Goal: Use online tool/utility: Utilize a website feature to perform a specific function

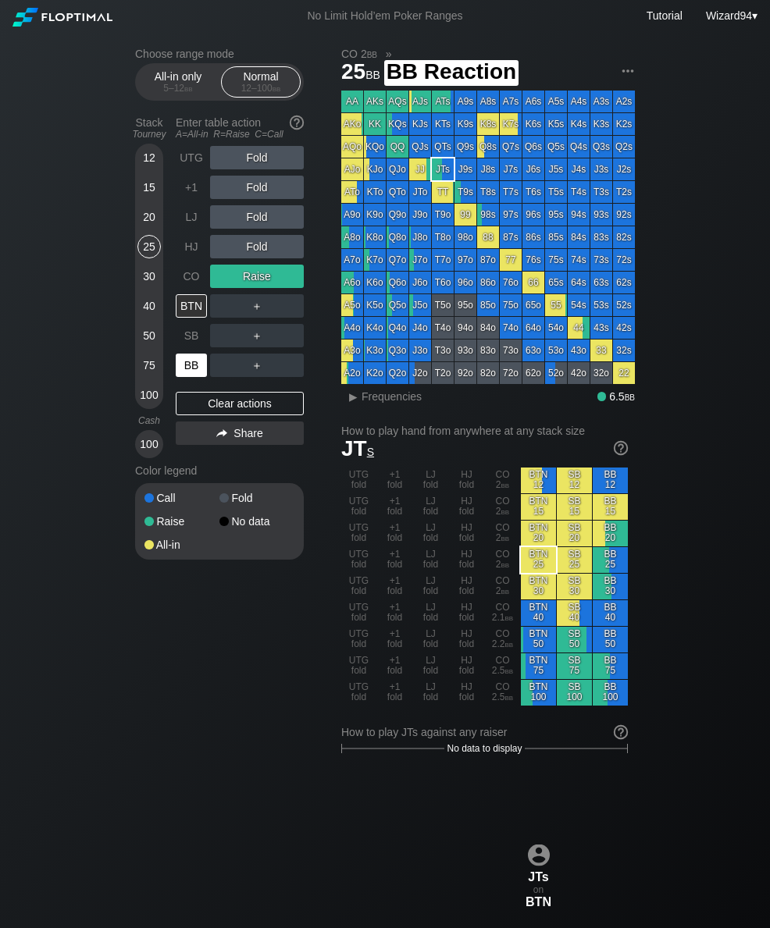
click at [187, 365] on div "BB" at bounding box center [191, 365] width 31 height 23
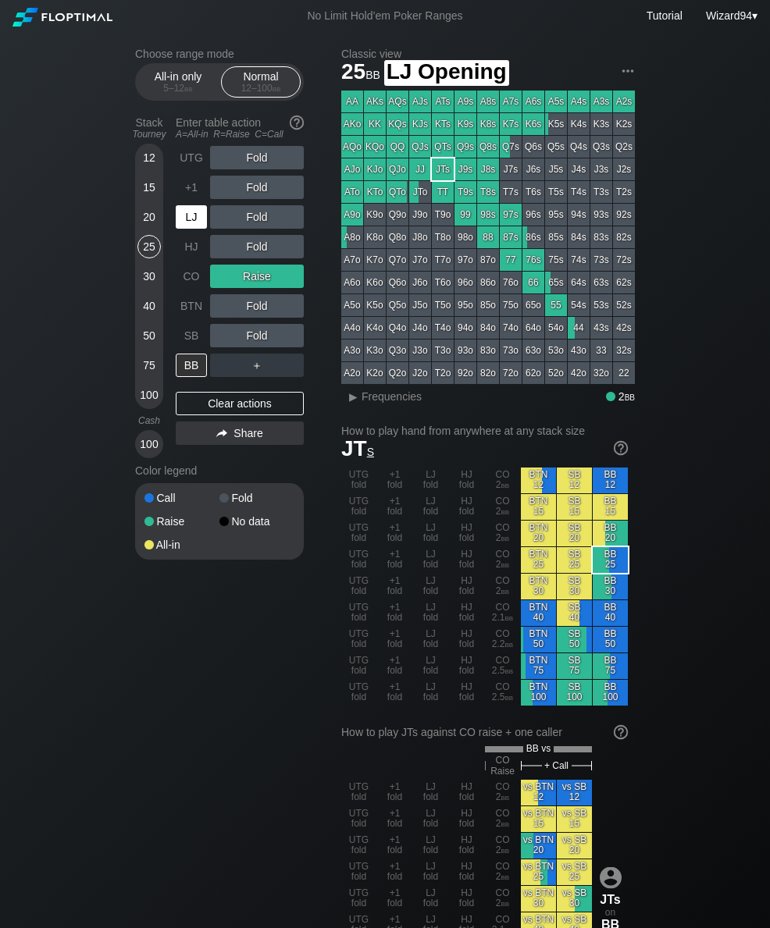
click at [194, 229] on div "LJ" at bounding box center [191, 216] width 31 height 23
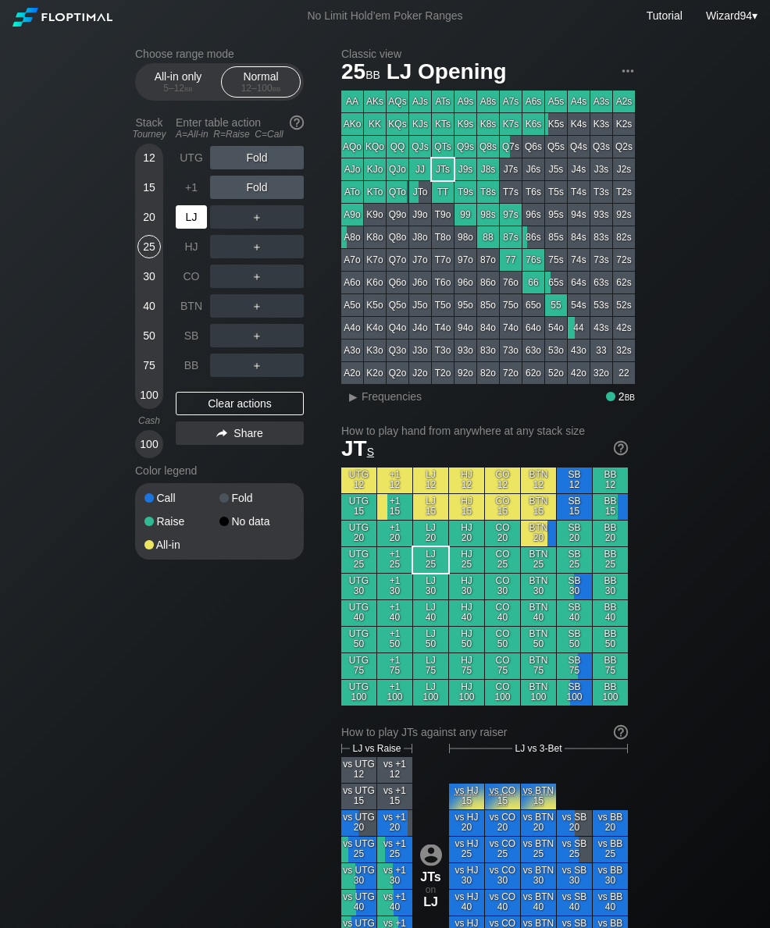
click at [188, 227] on div "LJ" at bounding box center [191, 216] width 31 height 23
click at [251, 216] on div "R ✕" at bounding box center [257, 216] width 30 height 23
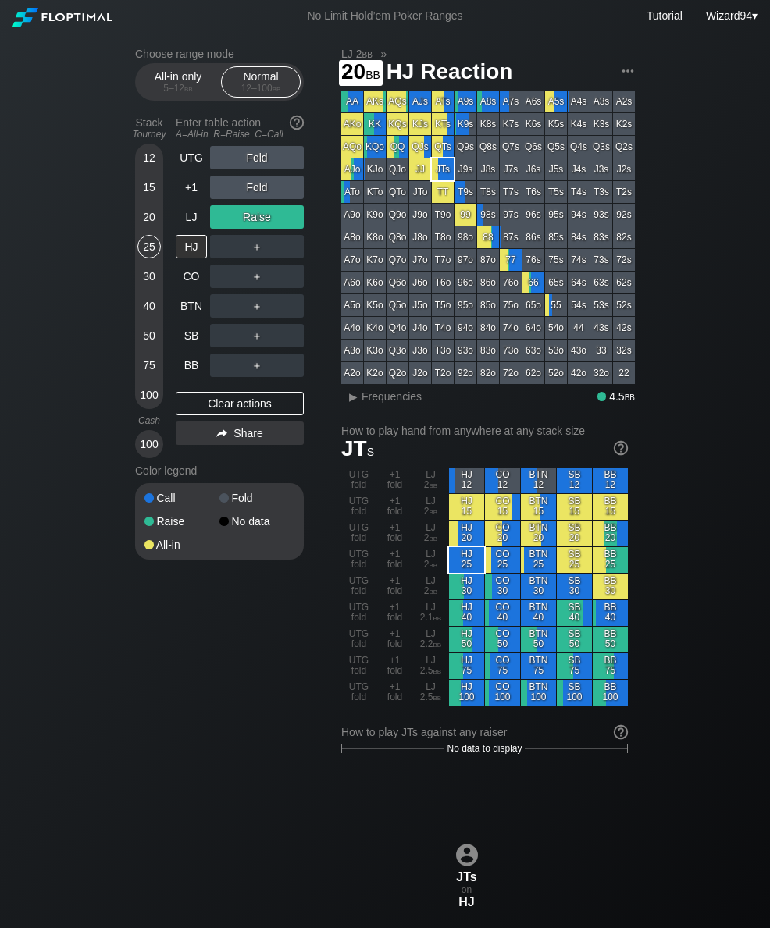
click at [146, 214] on div "20" at bounding box center [148, 216] width 23 height 23
click at [158, 205] on div "15" at bounding box center [148, 191] width 23 height 30
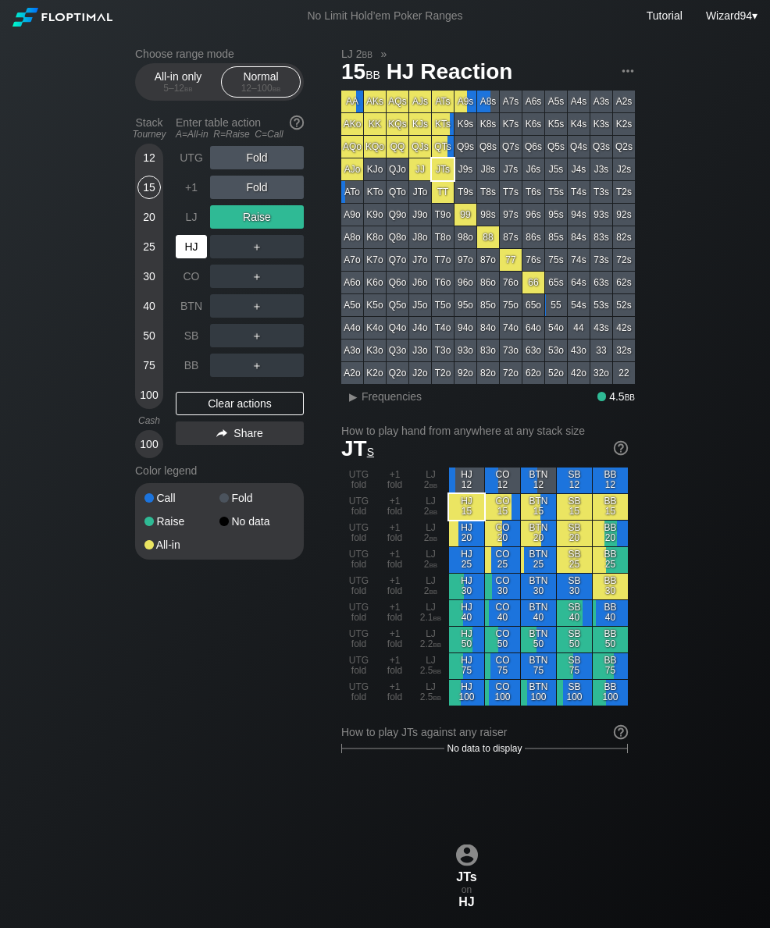
click at [189, 239] on div "HJ" at bounding box center [193, 247] width 34 height 30
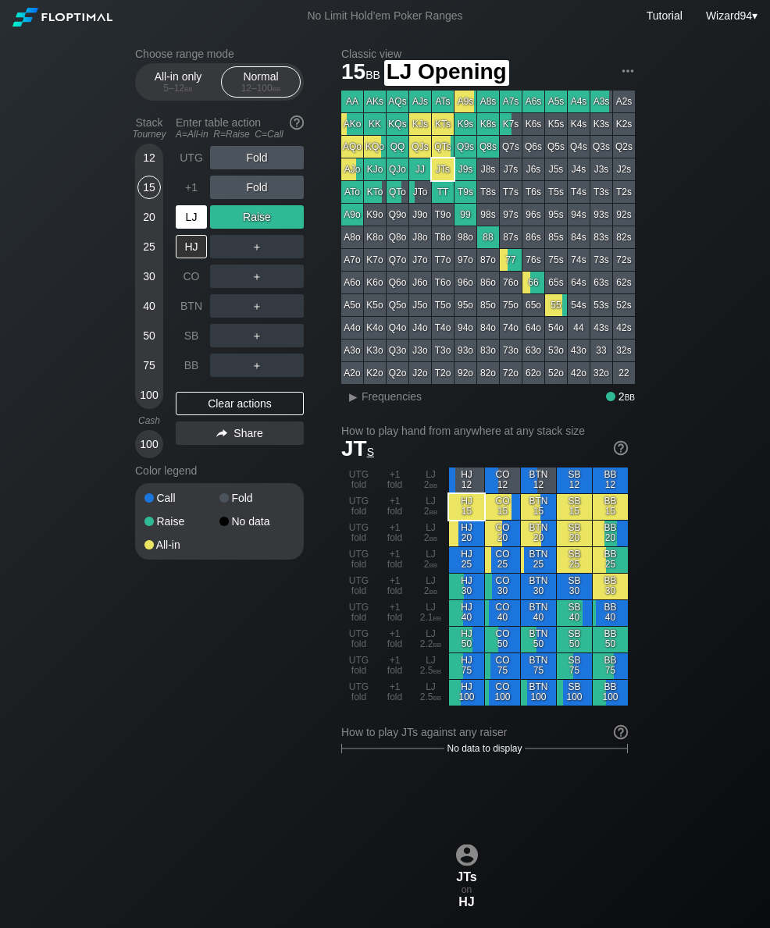
click at [197, 216] on div "LJ" at bounding box center [191, 216] width 31 height 23
click at [196, 216] on div "LJ" at bounding box center [191, 216] width 31 height 23
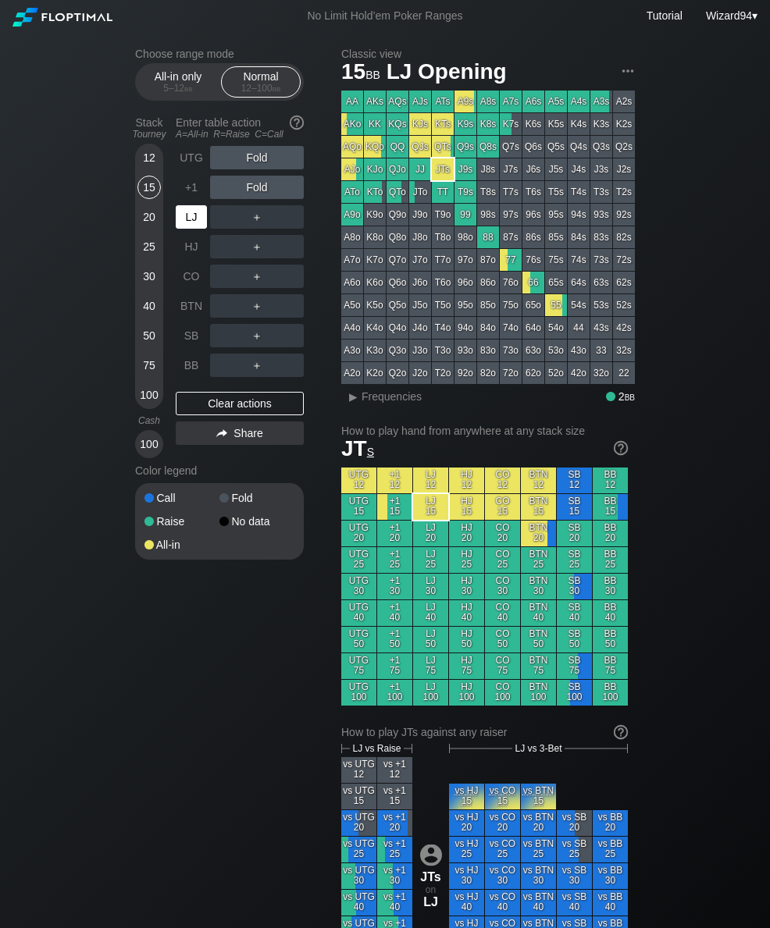
click at [191, 214] on div "LJ" at bounding box center [191, 216] width 31 height 23
click at [183, 248] on div "HJ" at bounding box center [191, 246] width 31 height 23
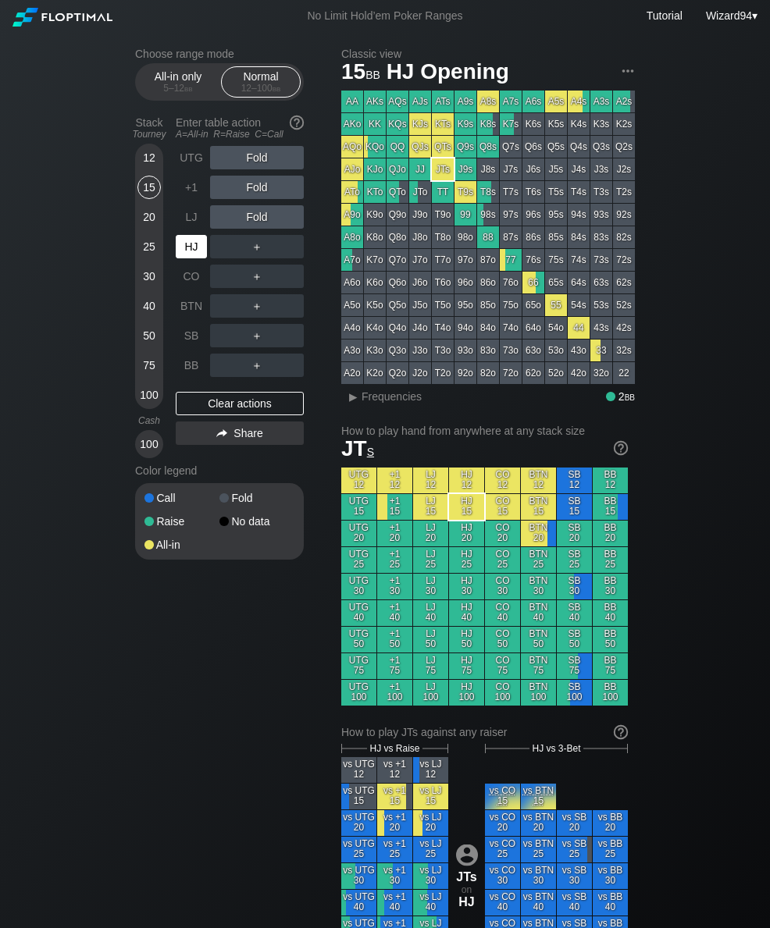
click at [183, 246] on div "HJ" at bounding box center [191, 246] width 31 height 23
click at [189, 223] on div "LJ" at bounding box center [191, 216] width 31 height 23
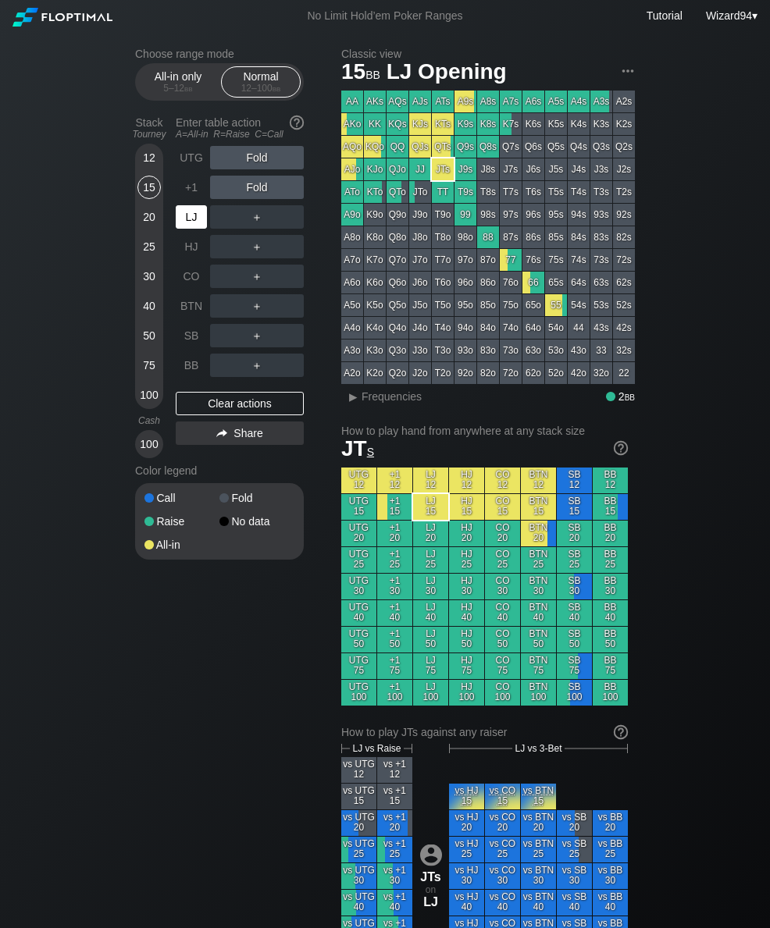
click at [187, 242] on div "HJ" at bounding box center [191, 246] width 31 height 23
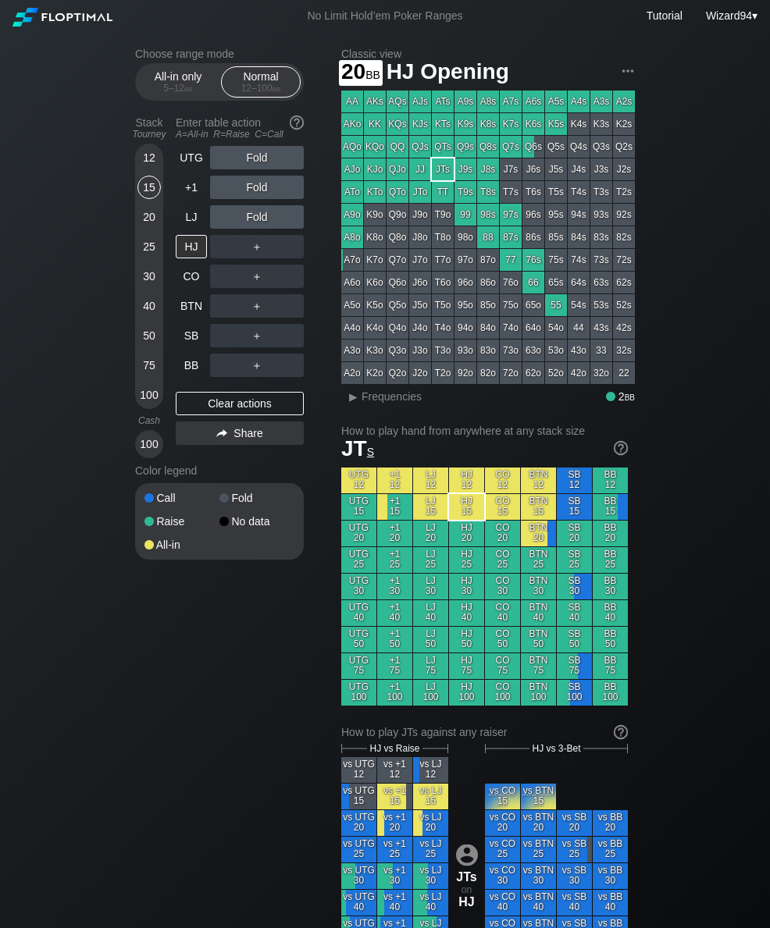
click at [146, 224] on div "20" at bounding box center [148, 216] width 23 height 23
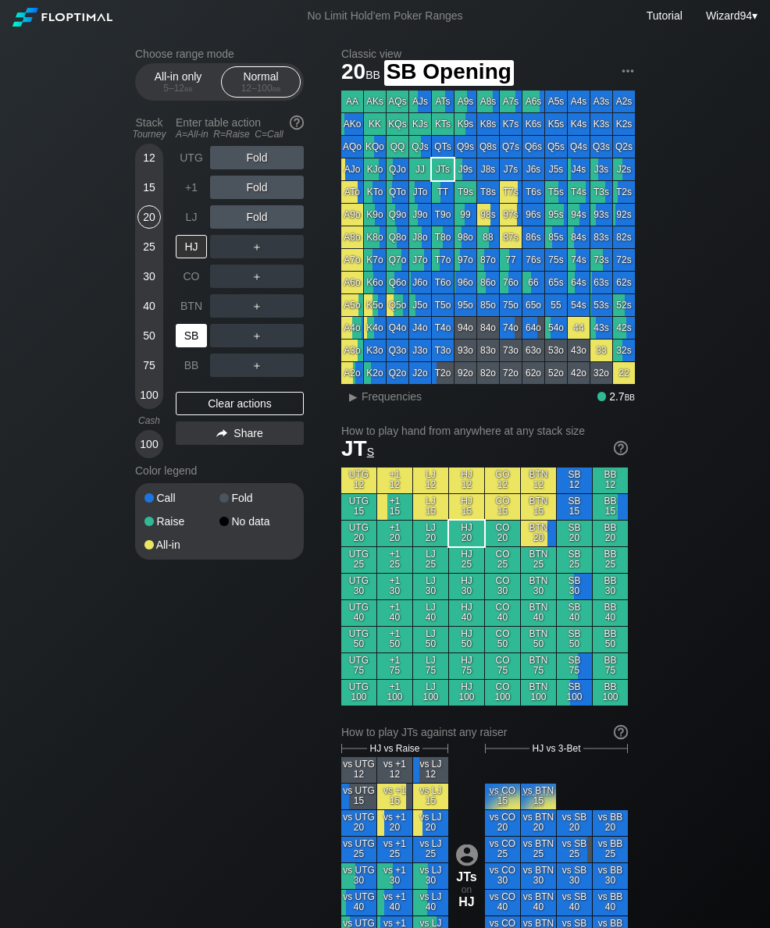
click at [195, 341] on div "SB" at bounding box center [191, 335] width 31 height 23
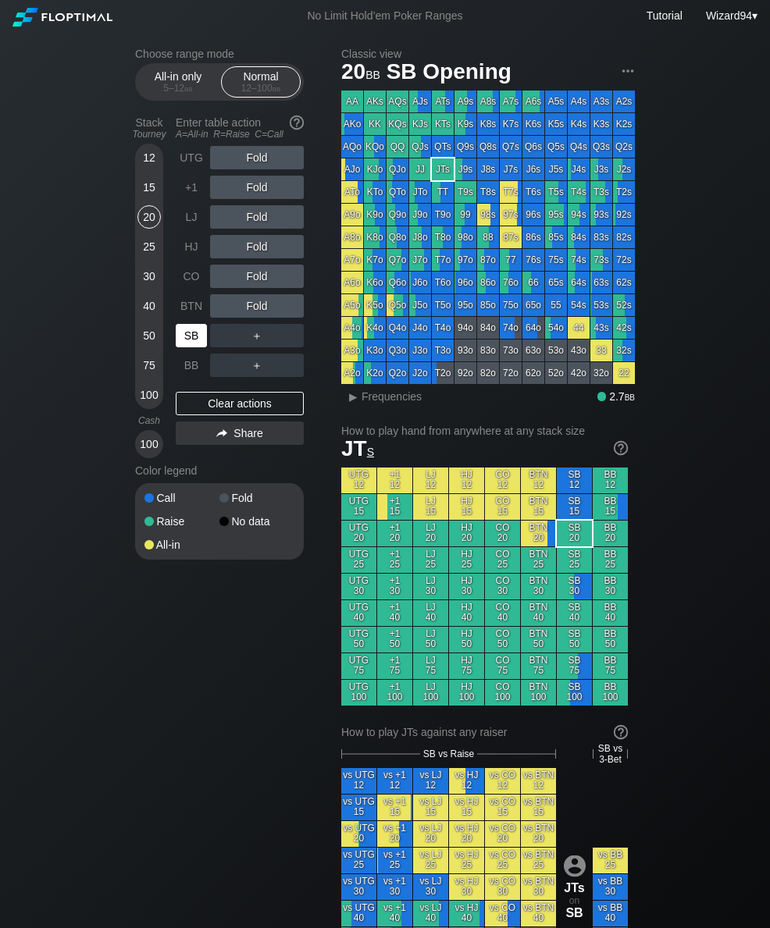
click at [190, 340] on div "SB" at bounding box center [191, 335] width 31 height 23
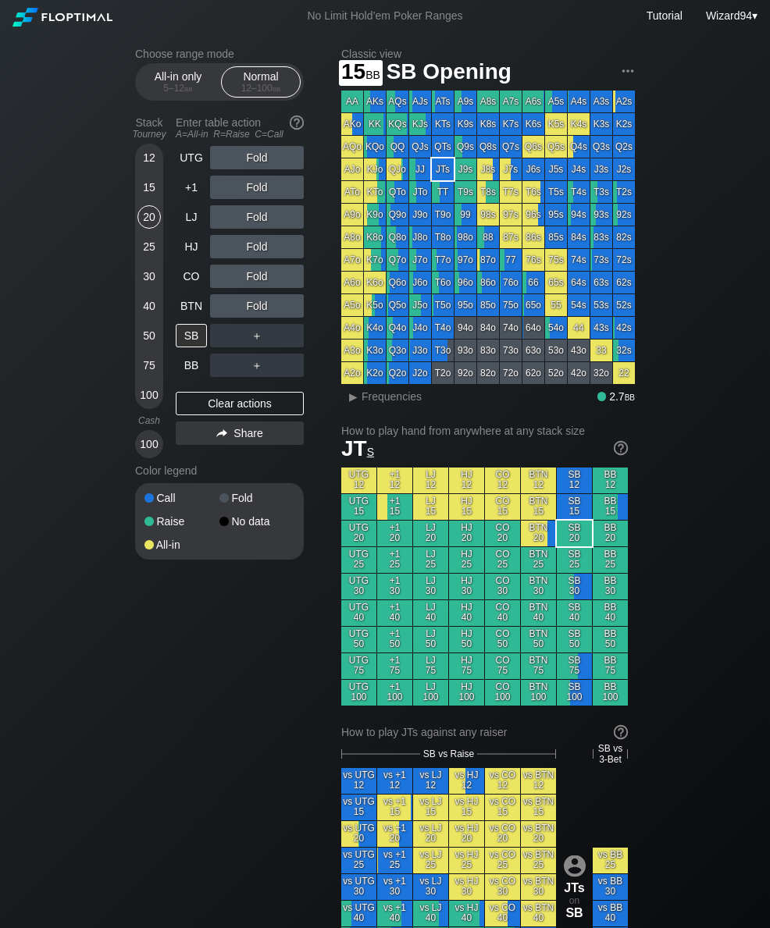
click at [155, 189] on div "15" at bounding box center [148, 187] width 23 height 23
click at [185, 218] on div "LJ" at bounding box center [191, 216] width 31 height 23
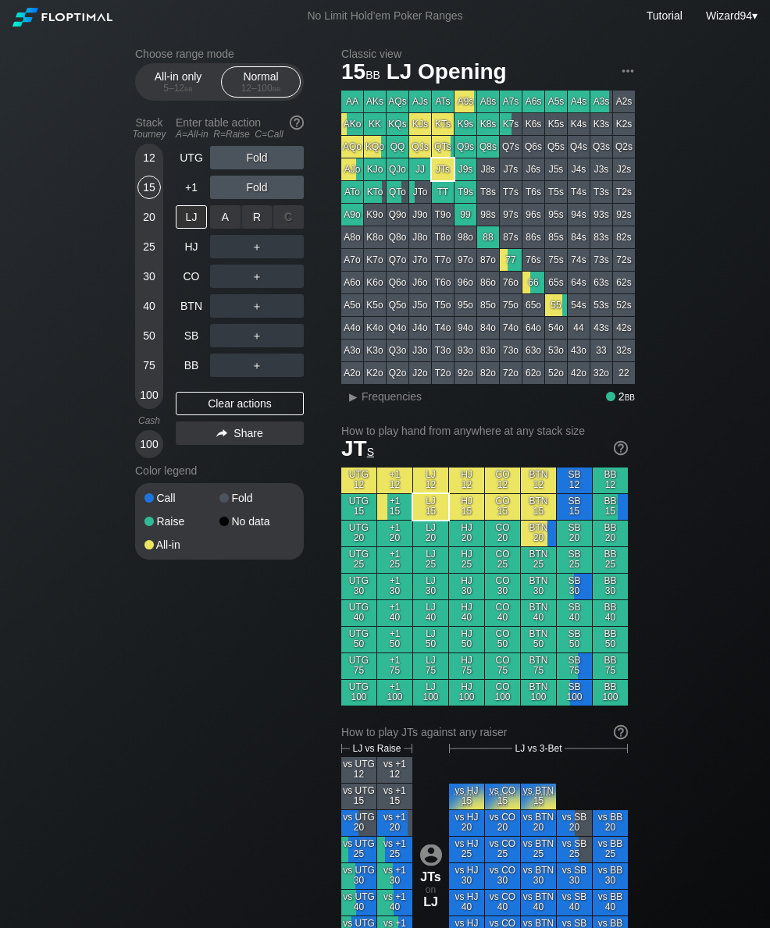
click at [259, 224] on div "R ✕" at bounding box center [257, 216] width 30 height 23
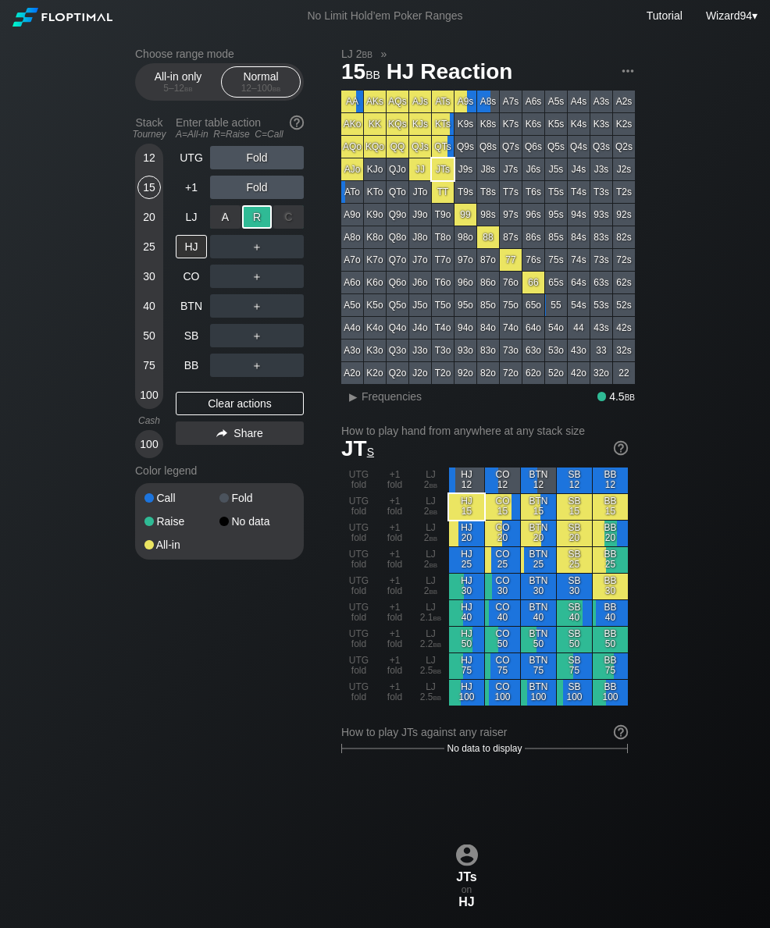
click at [187, 303] on div "BTN" at bounding box center [191, 305] width 31 height 23
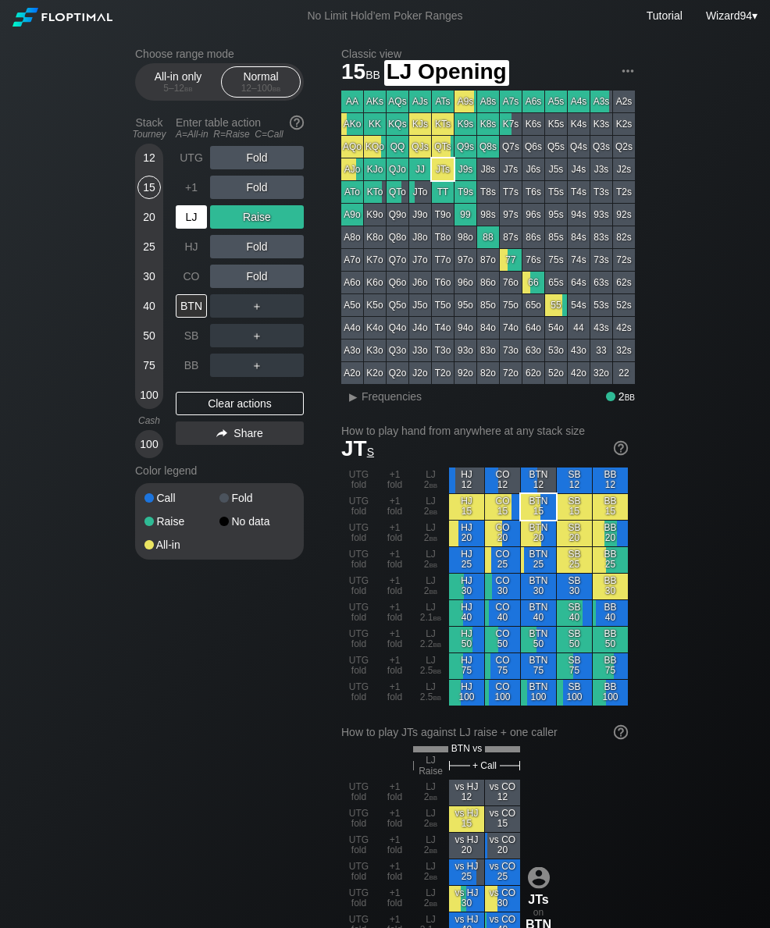
click at [190, 222] on div "LJ" at bounding box center [191, 216] width 31 height 23
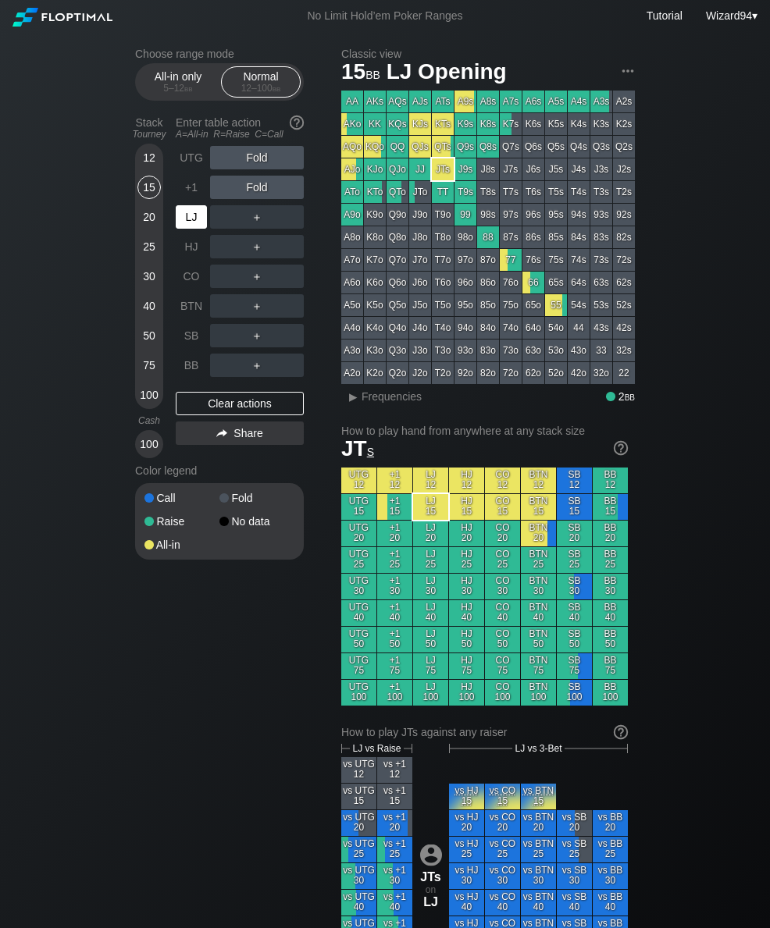
click at [190, 220] on div "LJ" at bounding box center [191, 216] width 31 height 23
click at [190, 215] on div "LJ" at bounding box center [191, 216] width 31 height 23
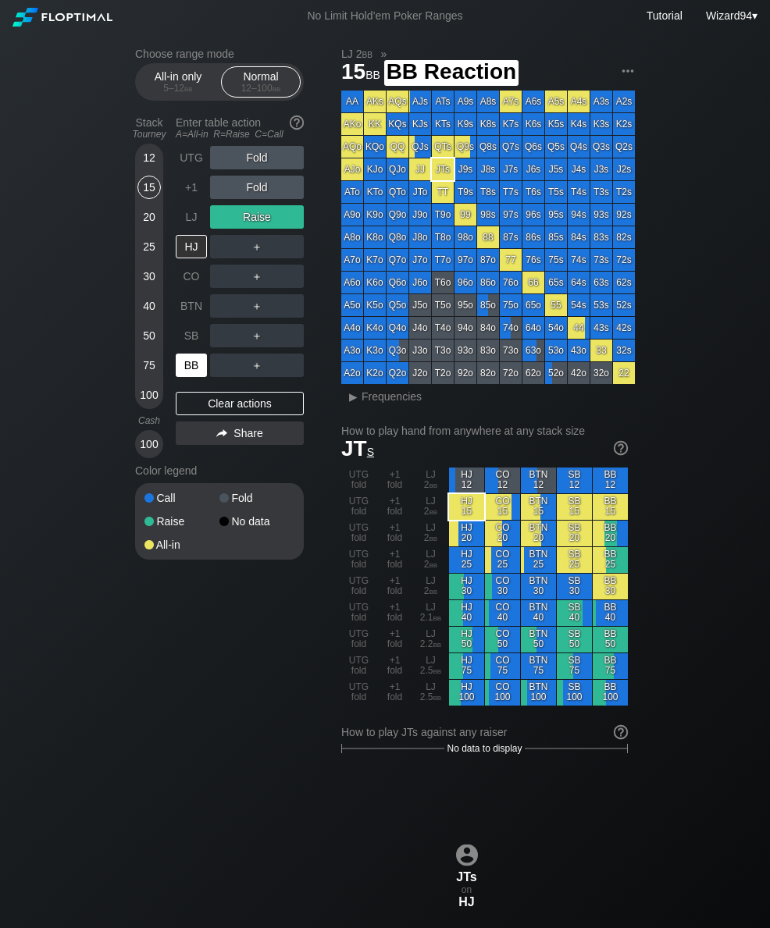
click at [198, 361] on div "BB" at bounding box center [191, 365] width 31 height 23
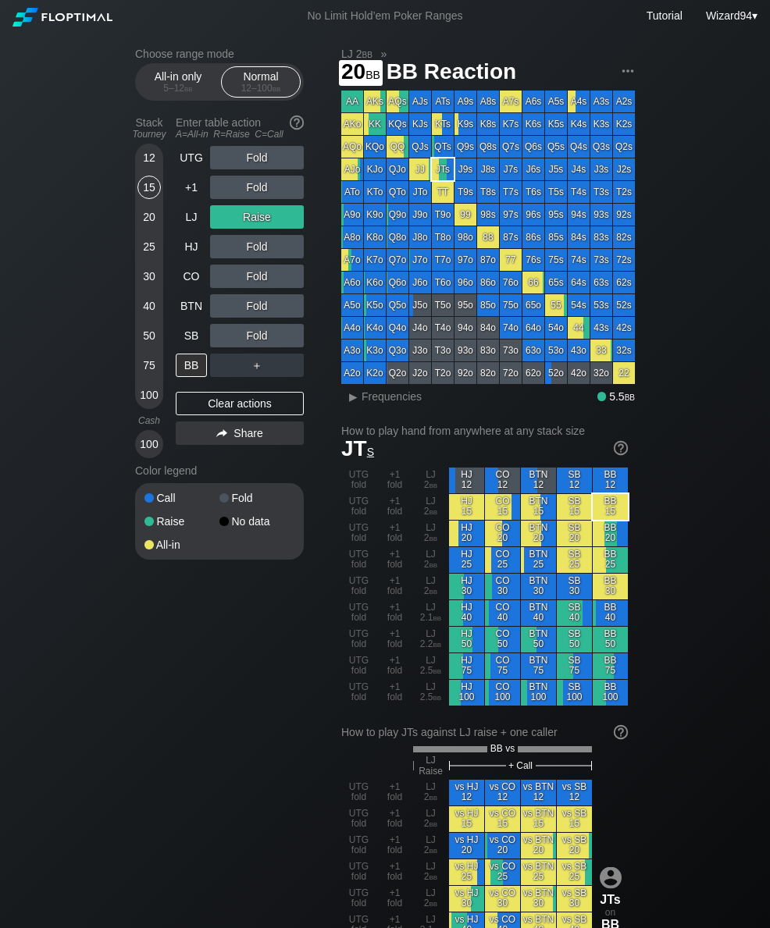
click at [149, 224] on div "20" at bounding box center [148, 216] width 23 height 23
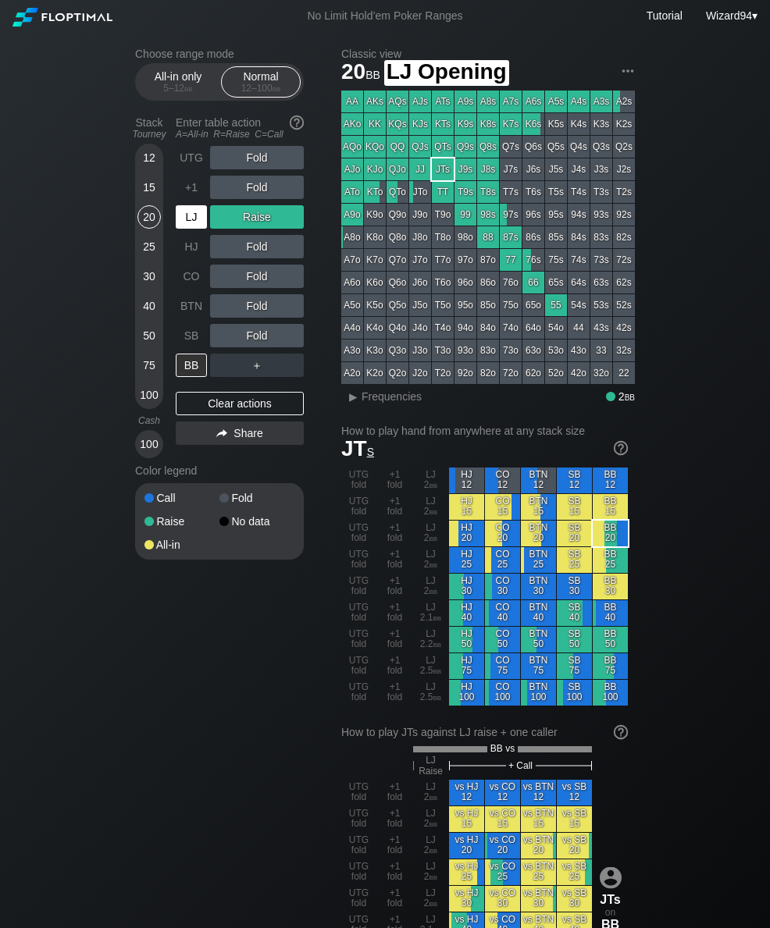
click at [190, 214] on div "LJ" at bounding box center [191, 216] width 31 height 23
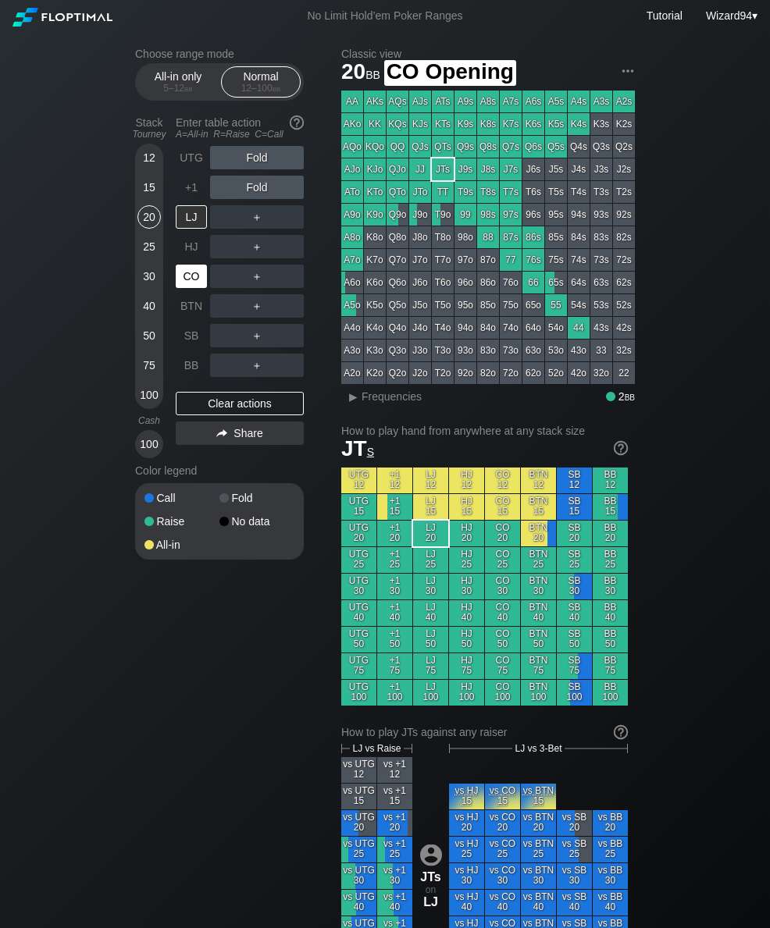
click at [196, 280] on div "CO" at bounding box center [191, 276] width 31 height 23
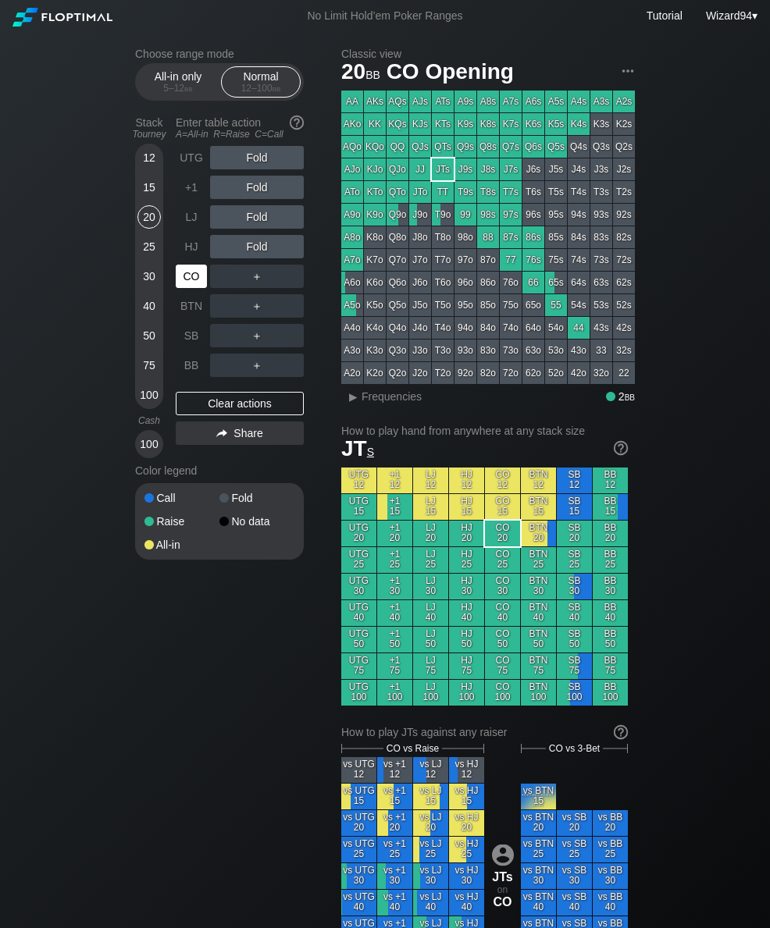
click at [151, 191] on div "15" at bounding box center [148, 187] width 23 height 23
click at [144, 223] on div "20" at bounding box center [148, 216] width 23 height 23
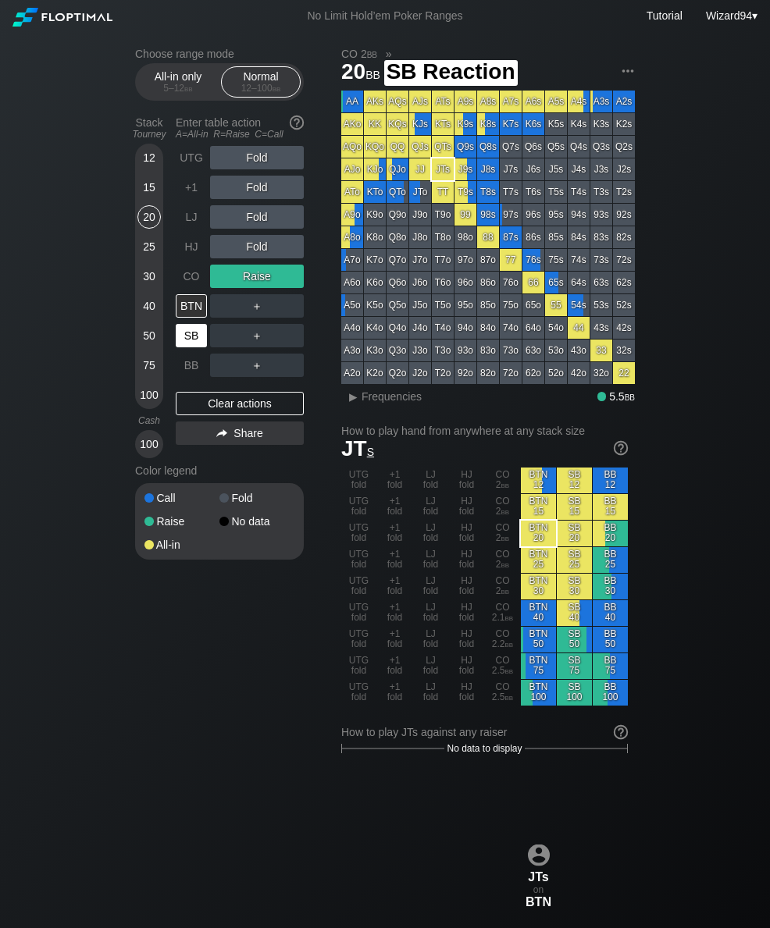
click at [187, 336] on div "SB" at bounding box center [191, 335] width 31 height 23
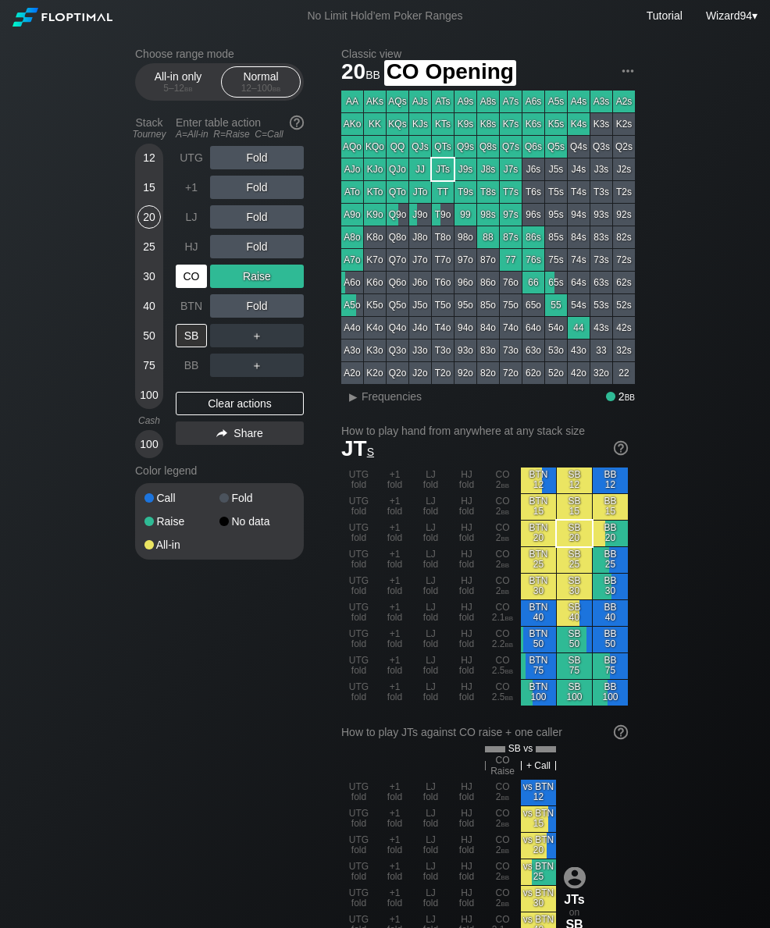
click at [182, 271] on div "CO" at bounding box center [191, 276] width 31 height 23
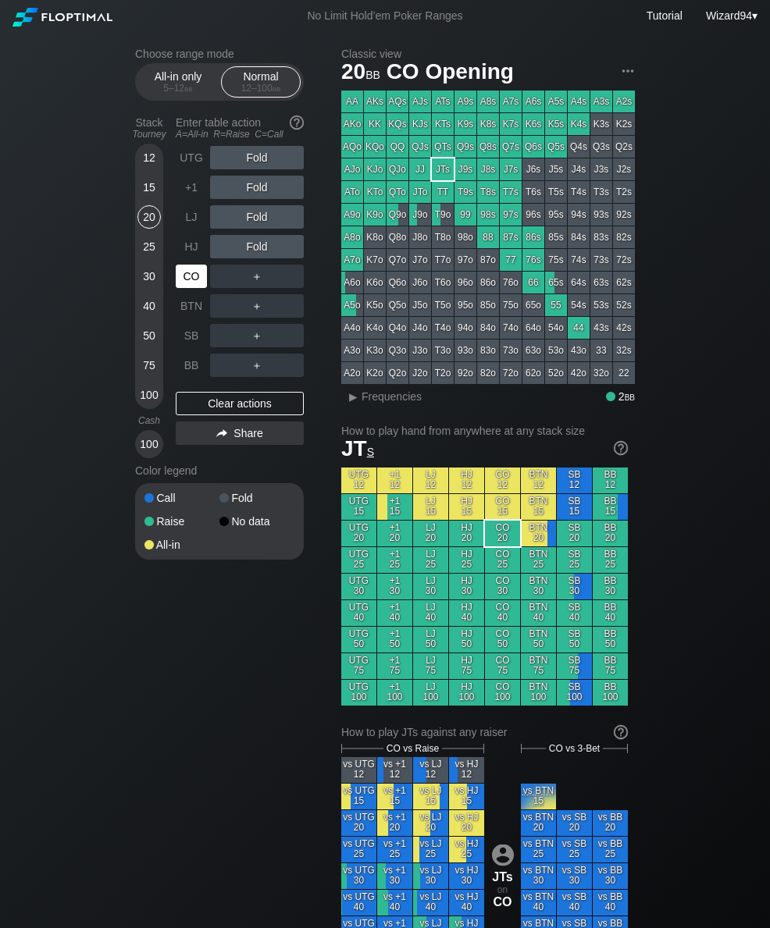
click at [183, 250] on div "HJ" at bounding box center [191, 246] width 31 height 23
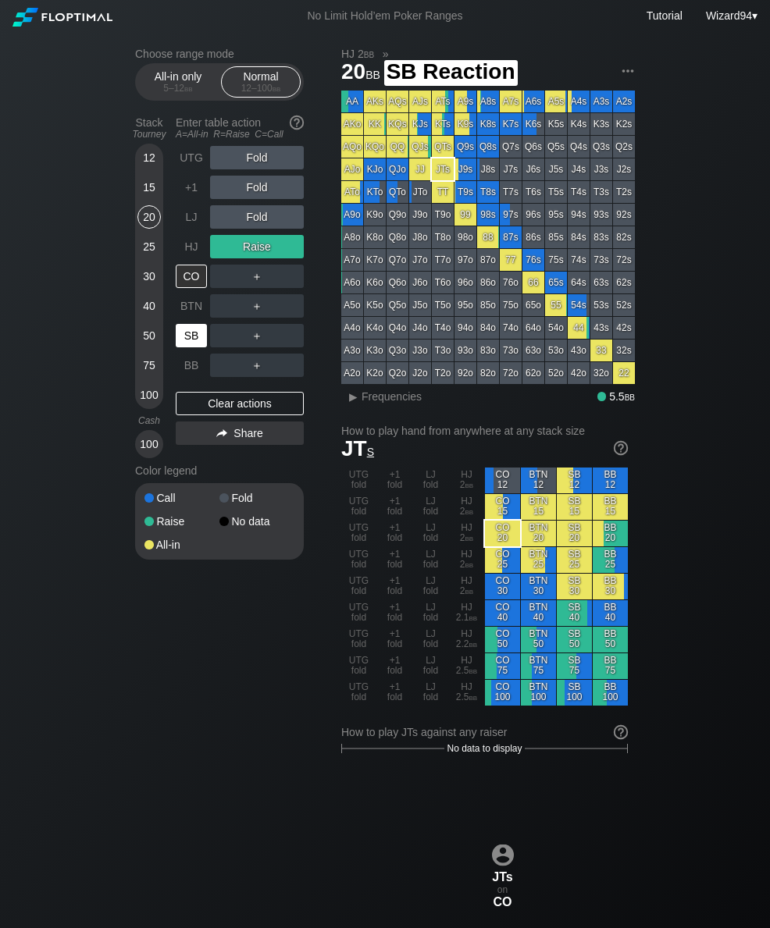
click at [195, 333] on div "SB" at bounding box center [191, 335] width 31 height 23
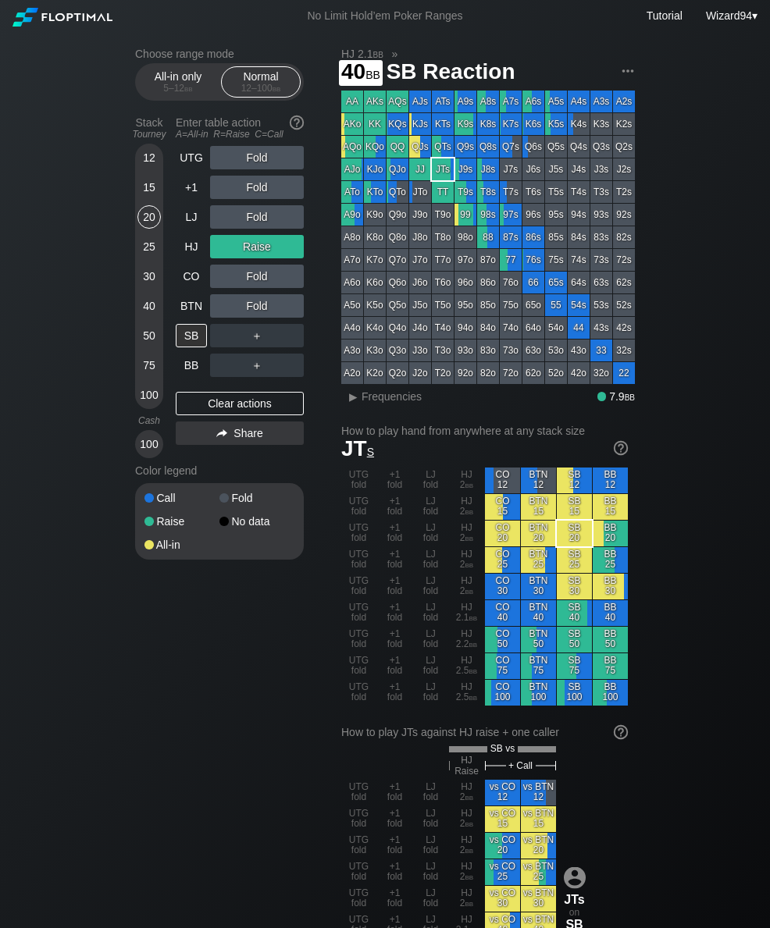
click at [149, 324] on div "40" at bounding box center [148, 309] width 23 height 30
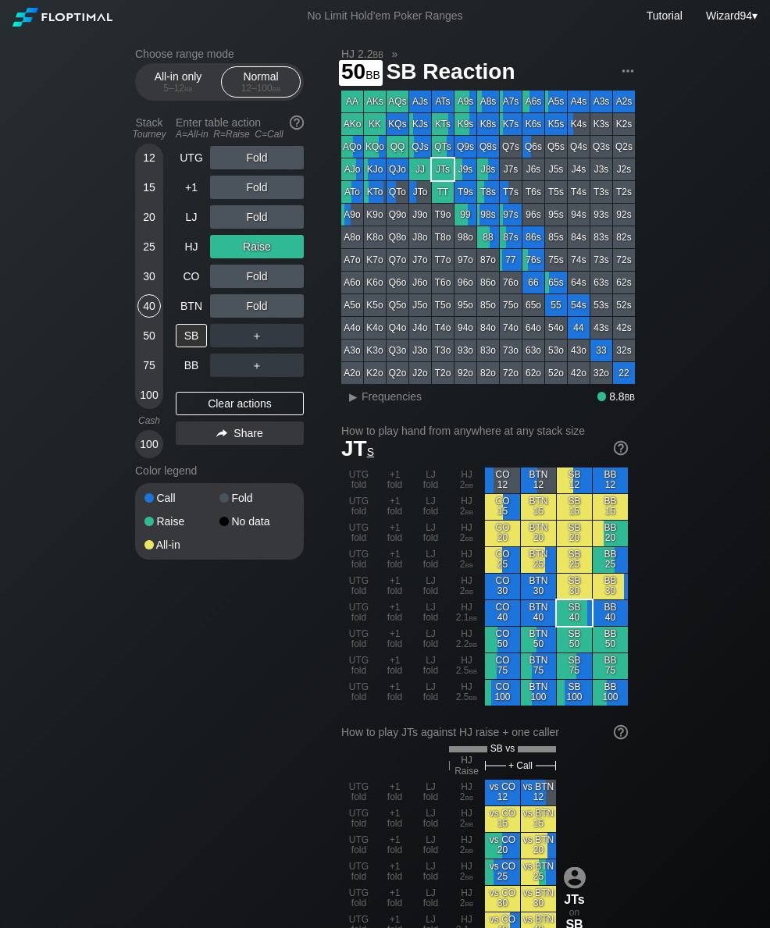
click at [138, 348] on div "50" at bounding box center [148, 339] width 23 height 30
click at [130, 355] on div "Choose range mode All-in only 5 – 12 bb Normal 12 – 100 bb Stack Tourney Enter …" at bounding box center [385, 935] width 525 height 1807
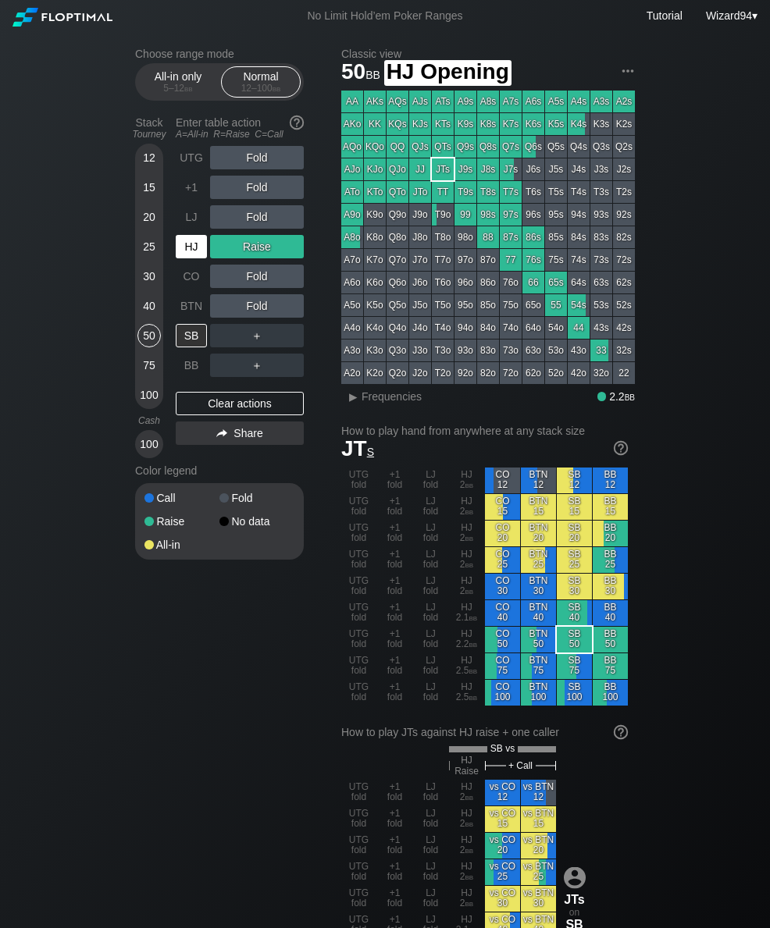
click at [185, 255] on div "HJ" at bounding box center [191, 246] width 31 height 23
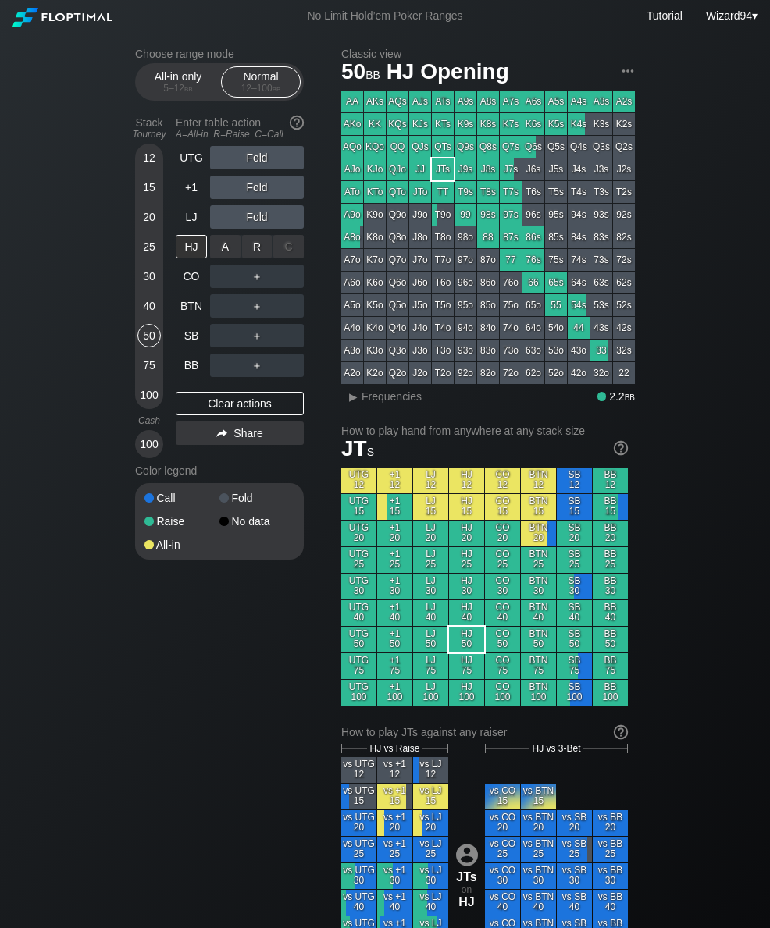
click at [260, 245] on div "R ✕" at bounding box center [257, 246] width 30 height 23
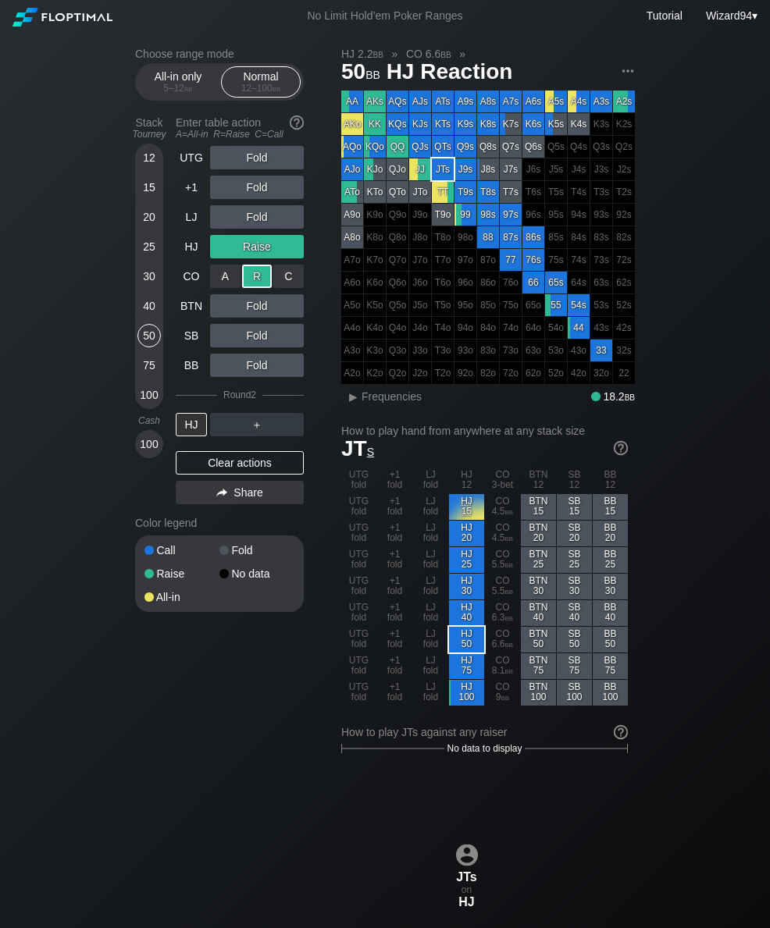
click at [188, 343] on div "SB" at bounding box center [191, 335] width 31 height 23
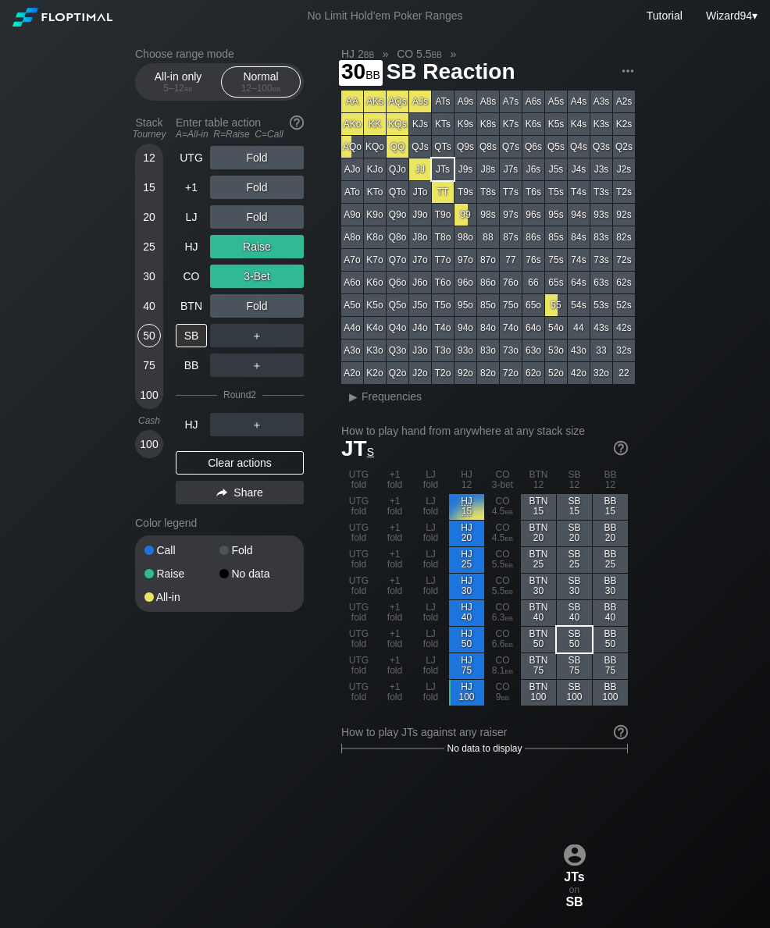
click at [155, 283] on div "30" at bounding box center [148, 276] width 23 height 23
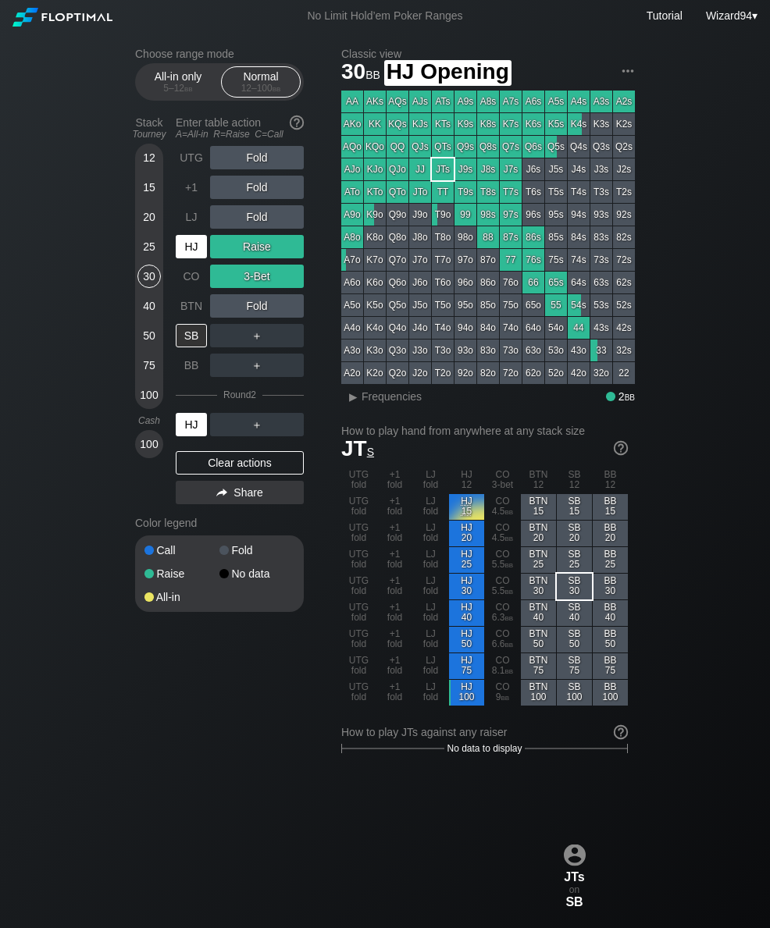
click at [188, 251] on div "HJ" at bounding box center [191, 246] width 31 height 23
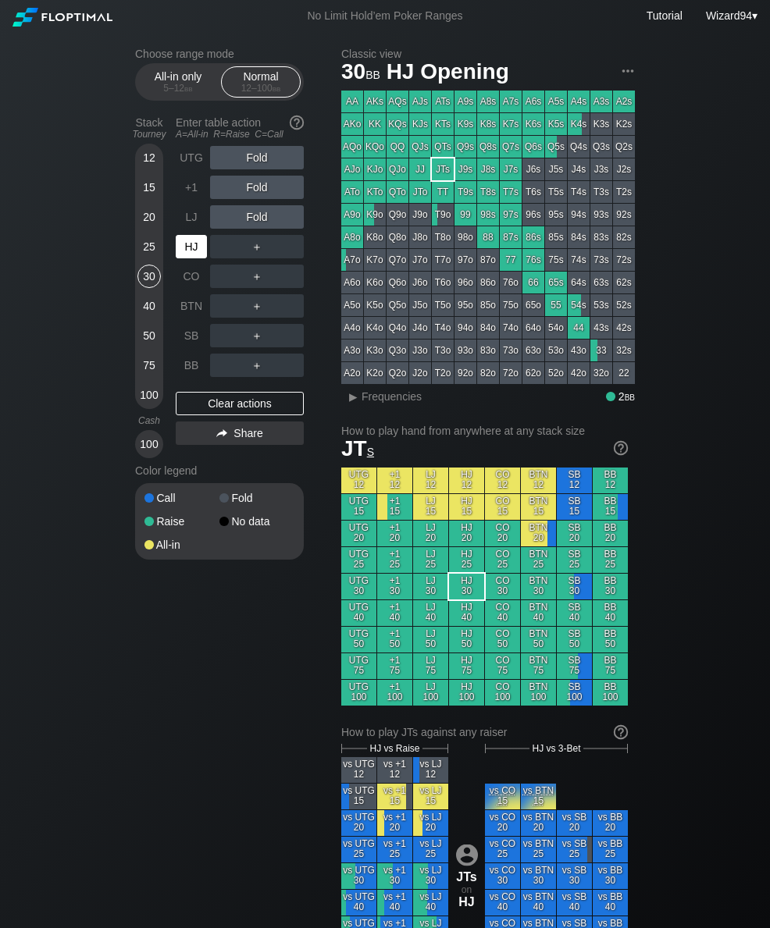
click at [191, 247] on div "HJ" at bounding box center [191, 246] width 31 height 23
click at [251, 286] on div "R ✕" at bounding box center [257, 276] width 30 height 23
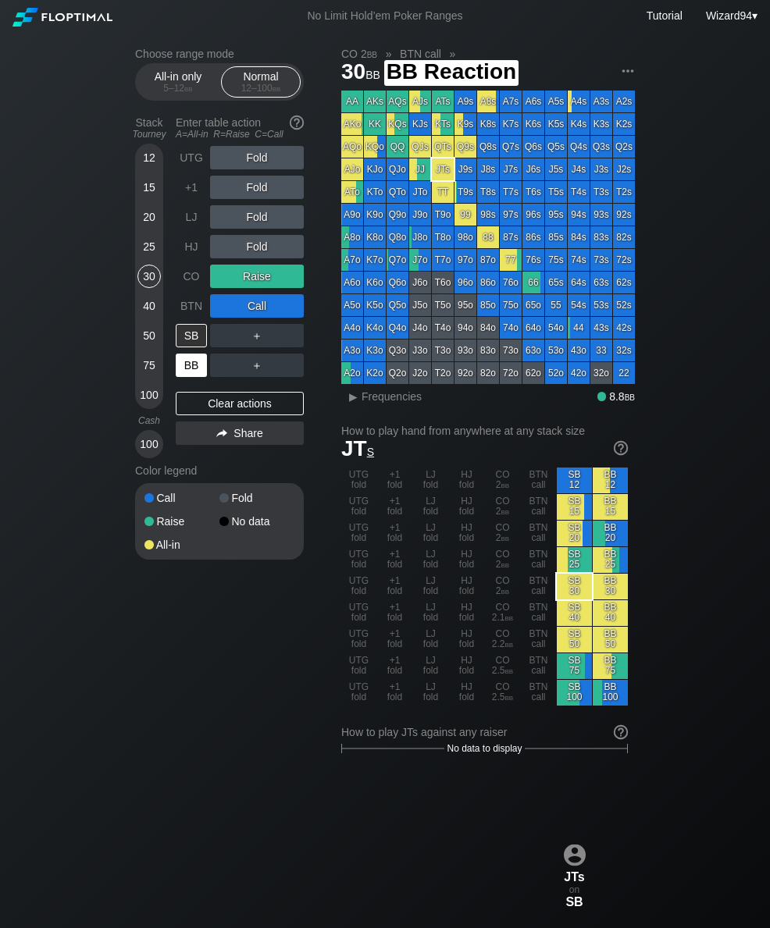
click at [195, 368] on div "BB" at bounding box center [191, 365] width 31 height 23
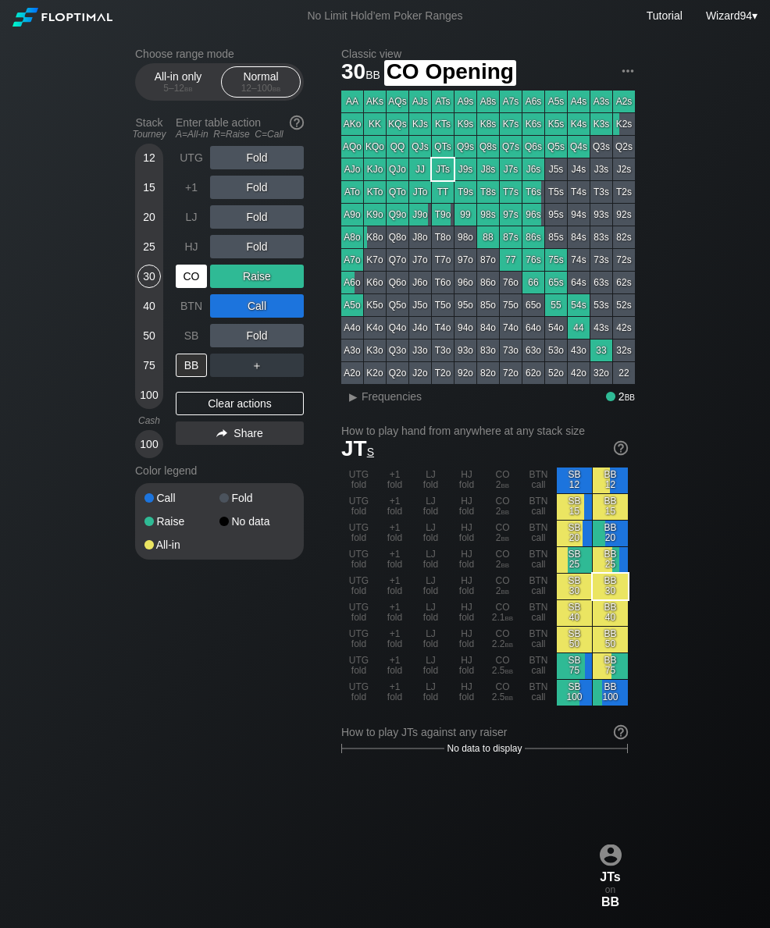
click at [193, 272] on div "CO" at bounding box center [191, 276] width 31 height 23
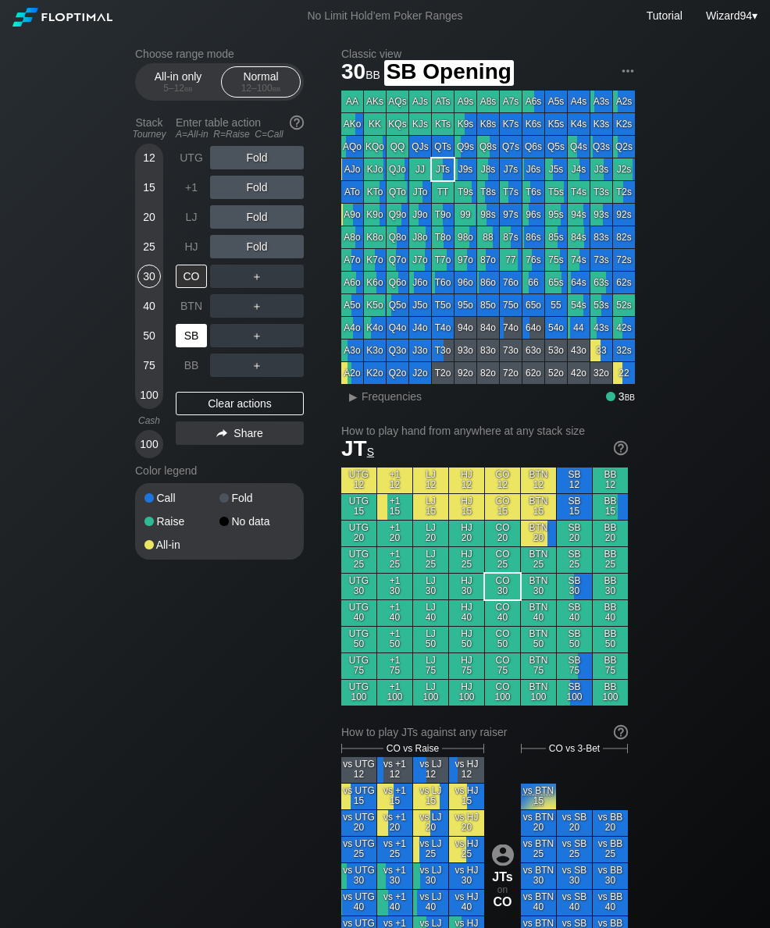
click at [192, 336] on div "SB" at bounding box center [191, 335] width 31 height 23
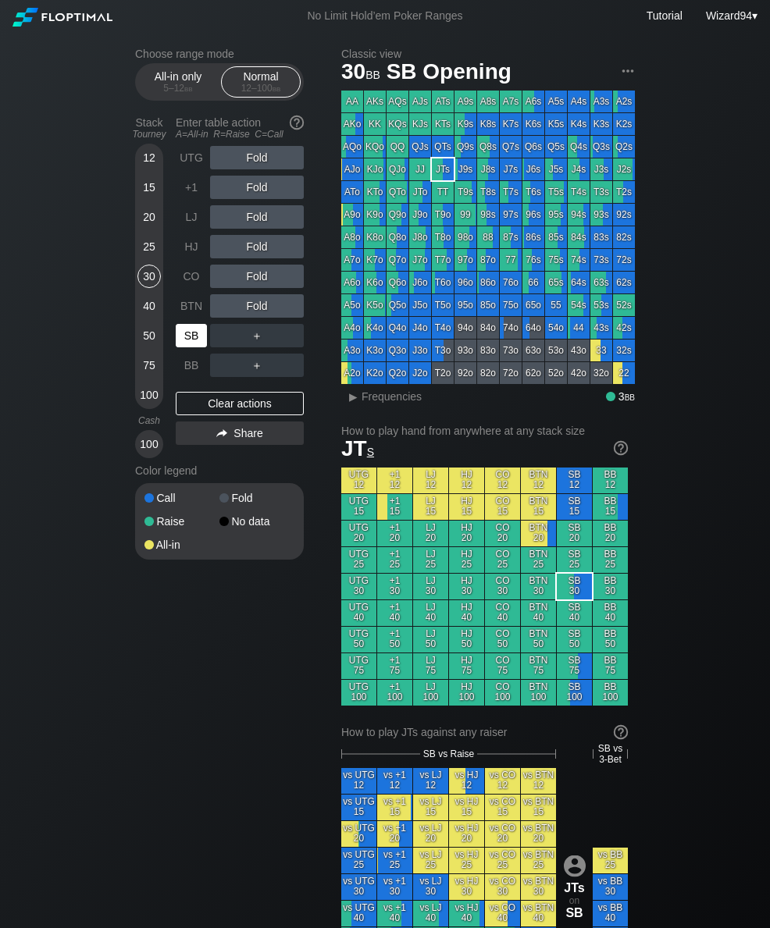
click at [149, 155] on div "12" at bounding box center [148, 157] width 23 height 23
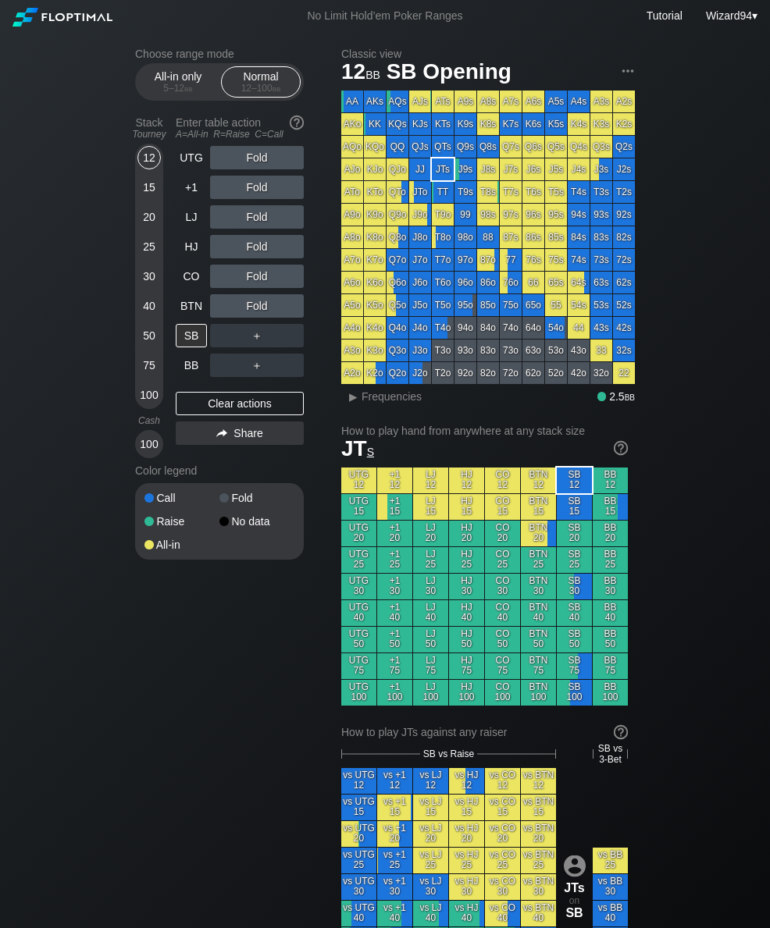
click at [187, 279] on div "CO" at bounding box center [191, 276] width 31 height 23
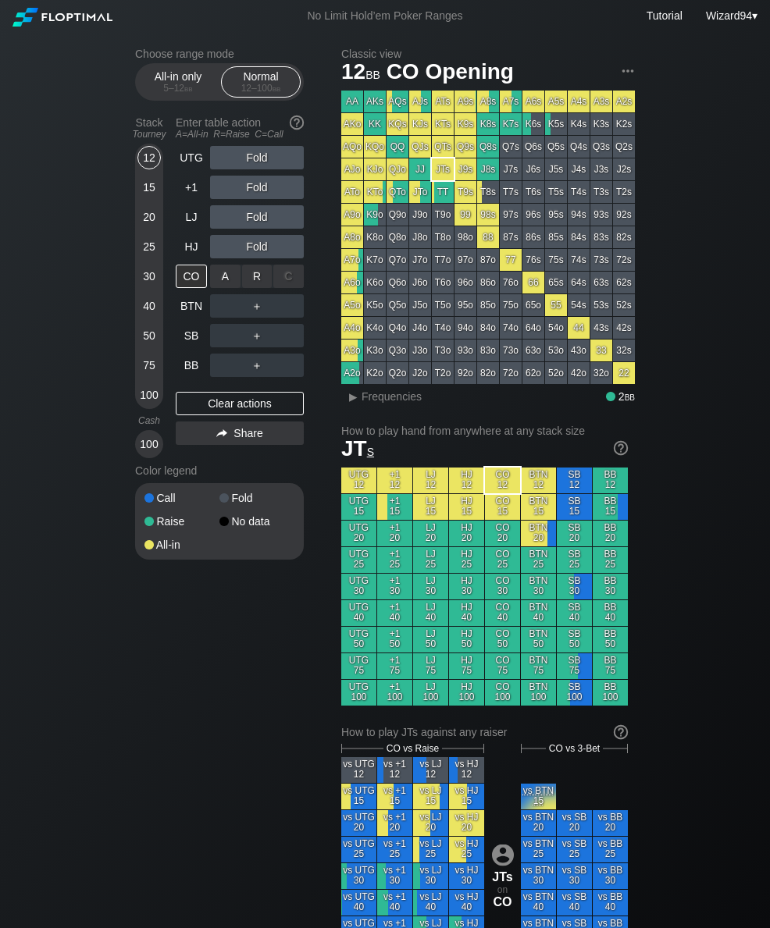
click at [227, 282] on div "A ✕" at bounding box center [225, 276] width 30 height 23
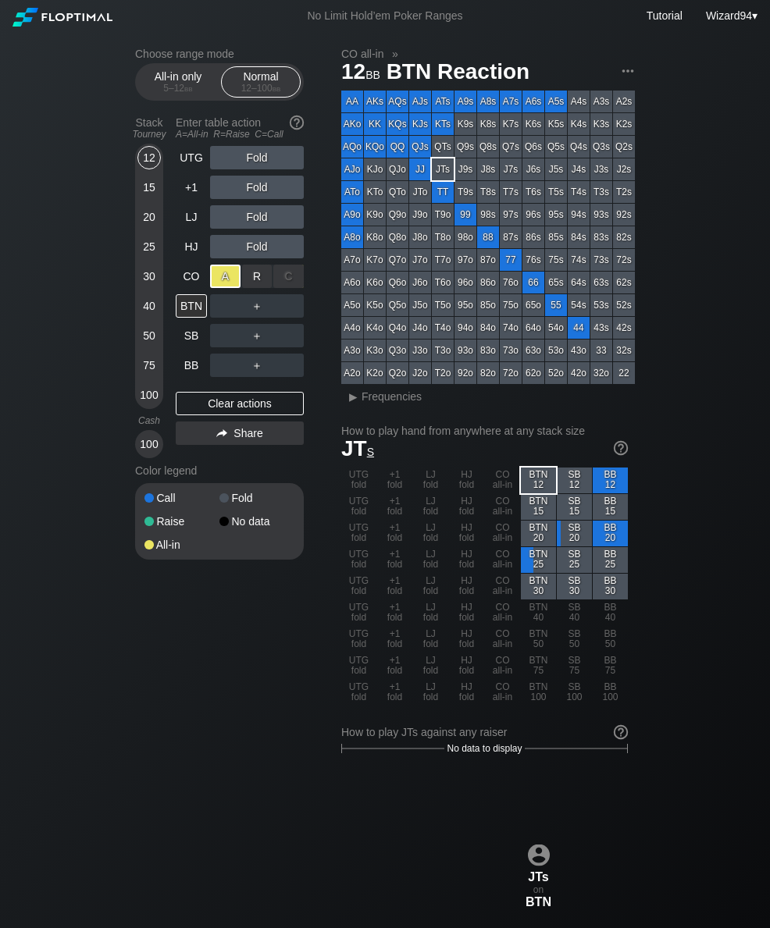
click at [190, 347] on div "SB" at bounding box center [191, 335] width 31 height 23
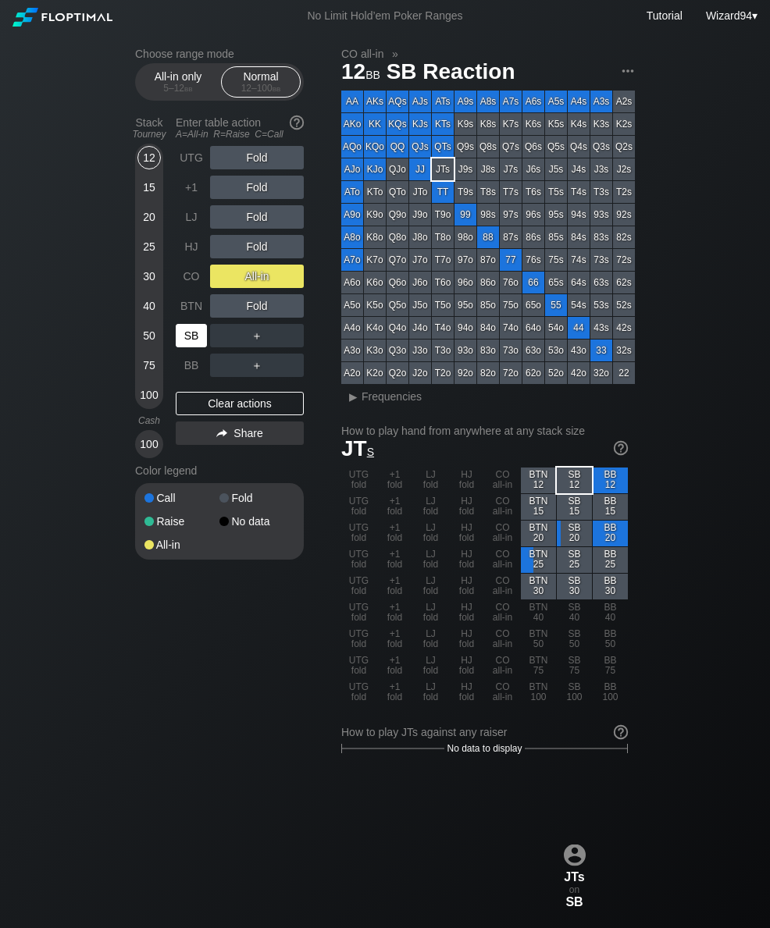
click at [183, 340] on div "SB" at bounding box center [191, 335] width 31 height 23
click at [148, 194] on div "15" at bounding box center [148, 187] width 23 height 23
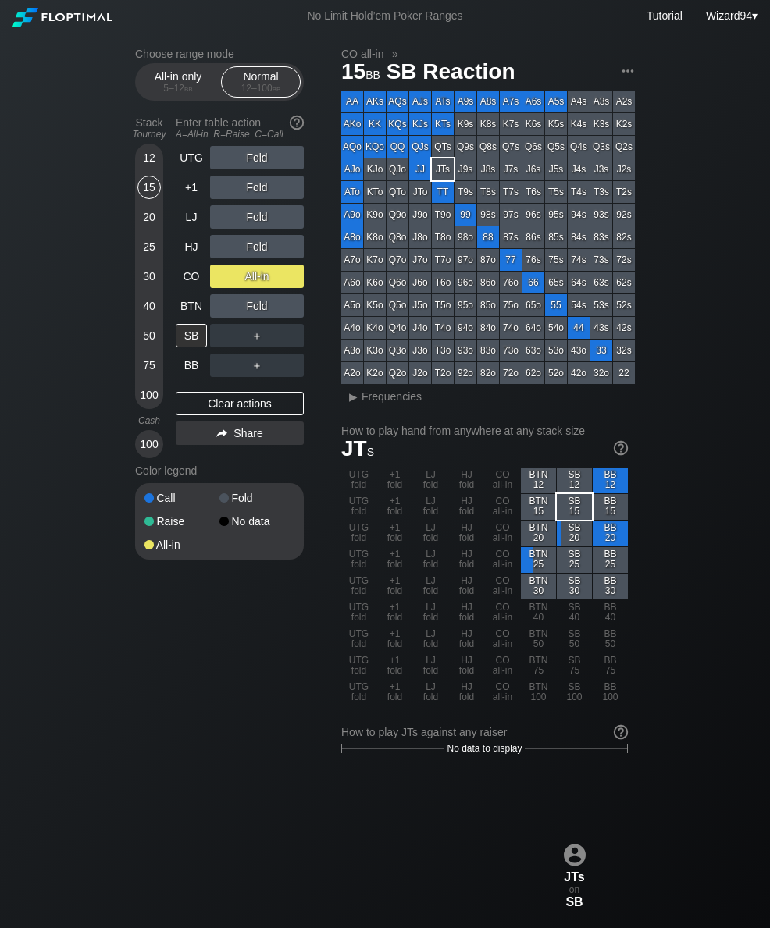
click at [150, 163] on div "12" at bounding box center [148, 157] width 23 height 23
click at [165, 84] on div "All-in only 5 – 12 bb" at bounding box center [178, 82] width 72 height 30
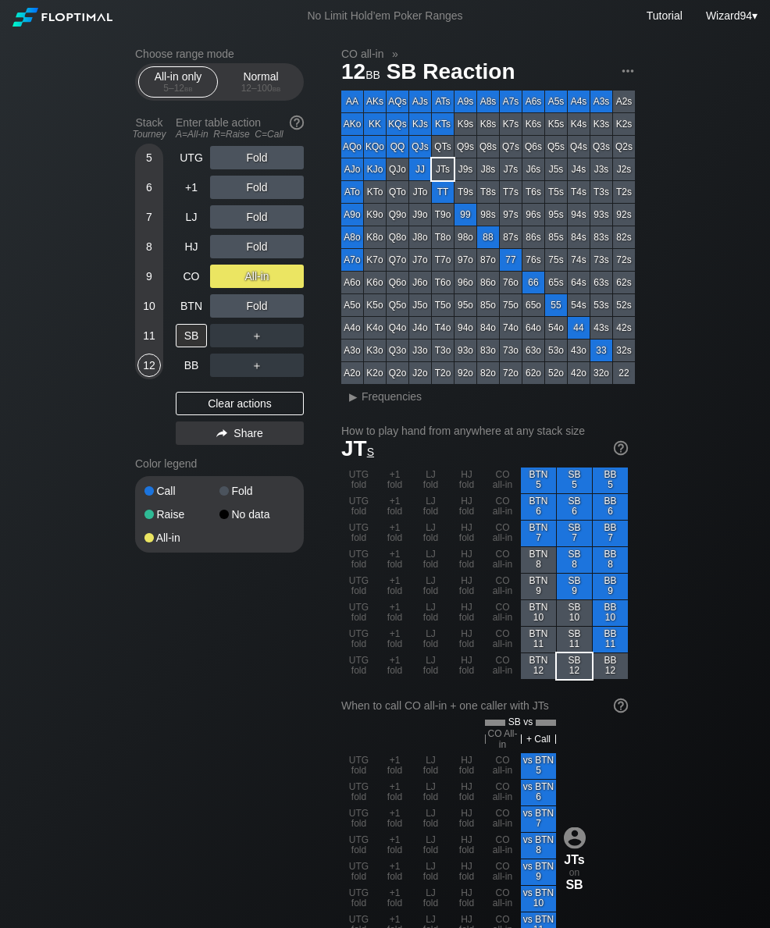
click at [153, 339] on div "11" at bounding box center [148, 335] width 23 height 23
click at [144, 301] on div "10" at bounding box center [148, 305] width 23 height 23
click at [255, 78] on div "Normal 12 – 100 bb" at bounding box center [261, 82] width 72 height 30
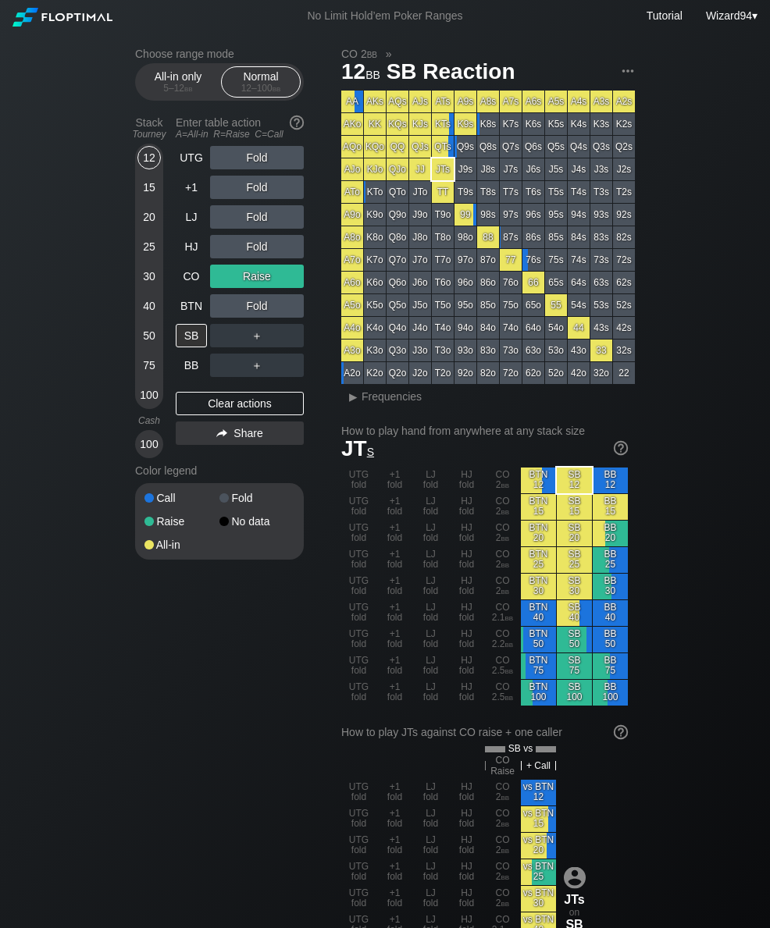
click at [146, 222] on div "20" at bounding box center [148, 216] width 23 height 23
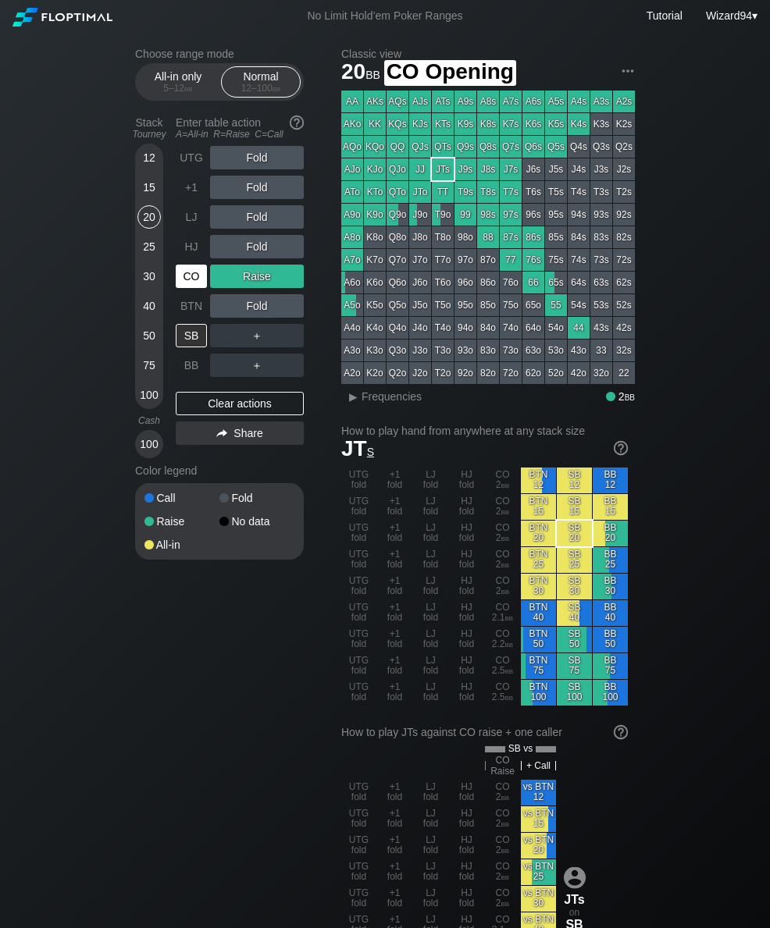
click at [182, 276] on div "CO" at bounding box center [191, 276] width 31 height 23
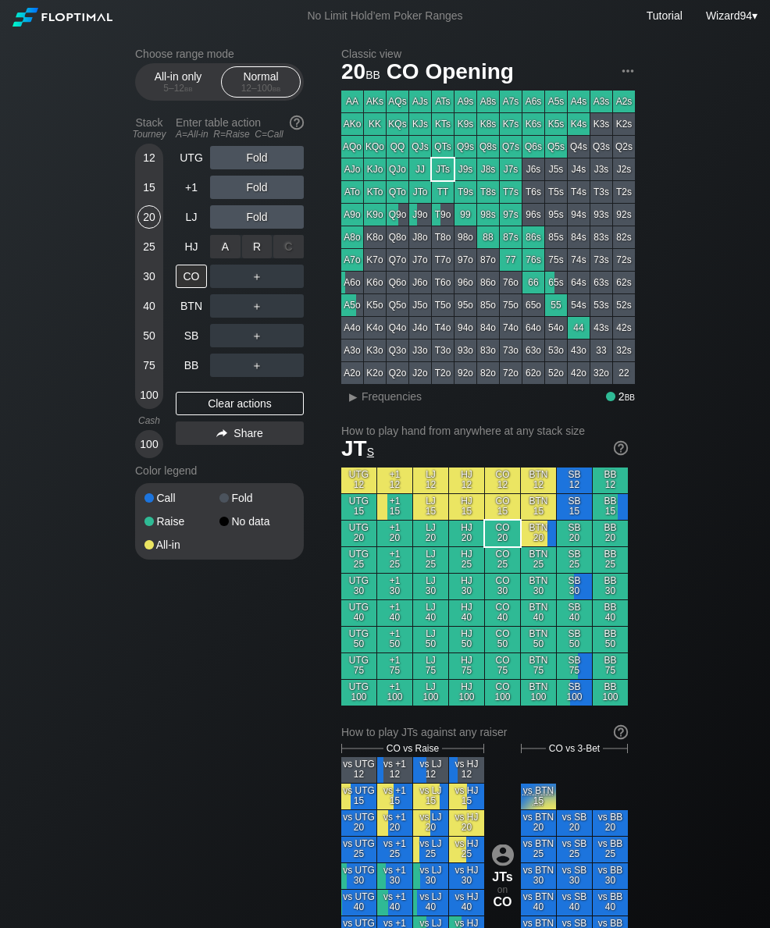
click at [247, 253] on div "R ✕" at bounding box center [257, 246] width 30 height 23
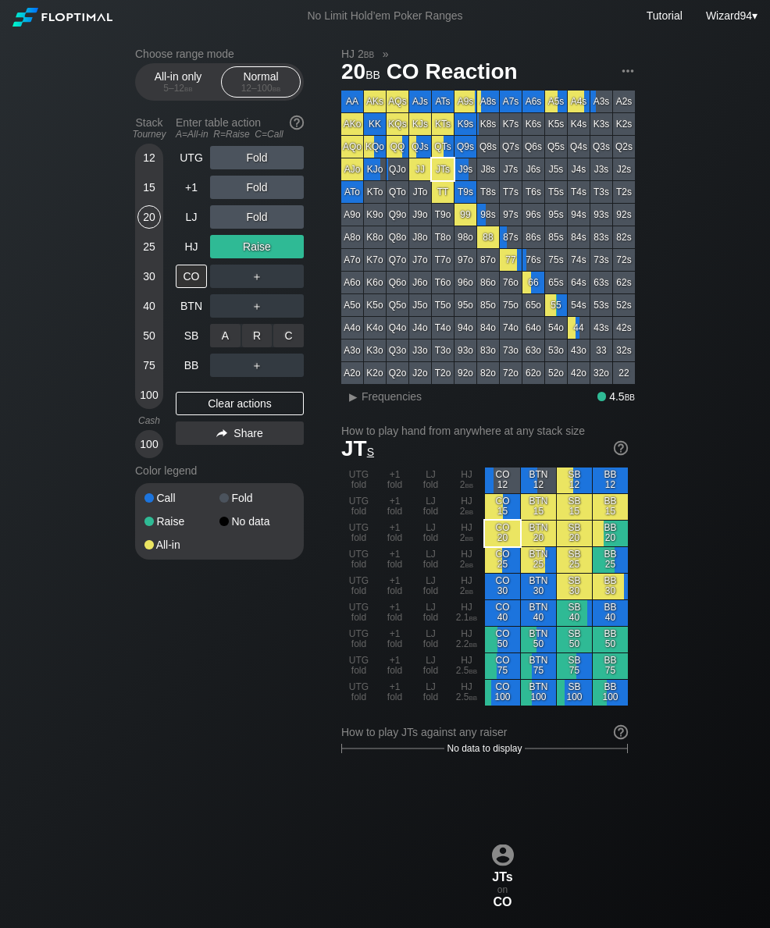
click at [216, 325] on div "A ✕ R ✕ C ✕ ＋" at bounding box center [257, 336] width 94 height 36
click at [222, 340] on div "A ✕" at bounding box center [225, 335] width 30 height 23
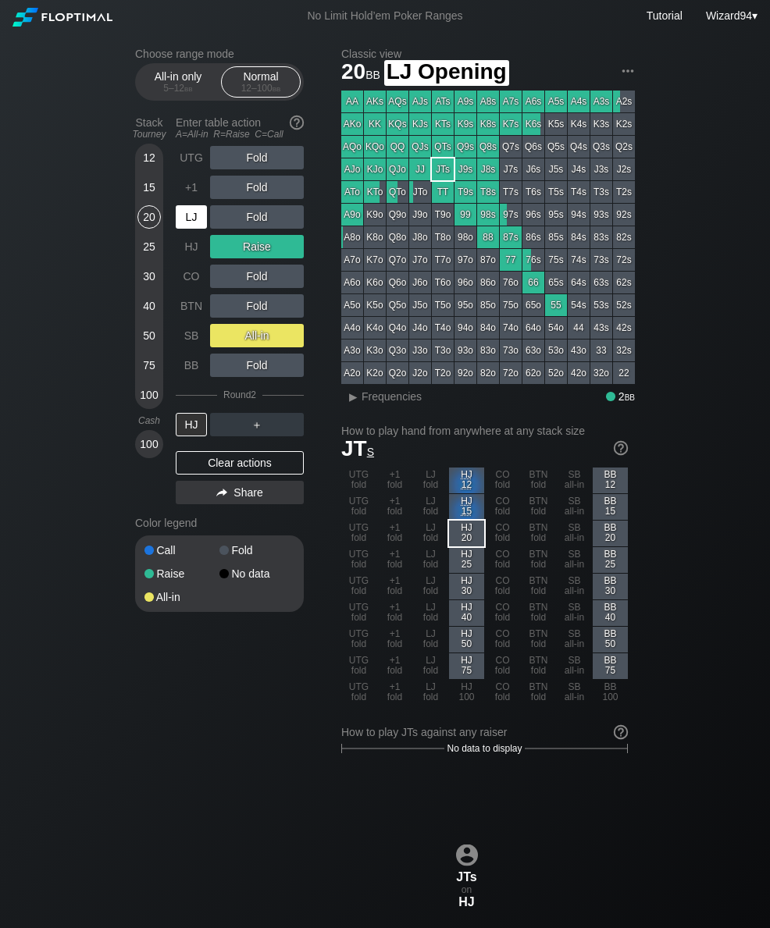
click at [184, 228] on div "LJ" at bounding box center [191, 216] width 31 height 23
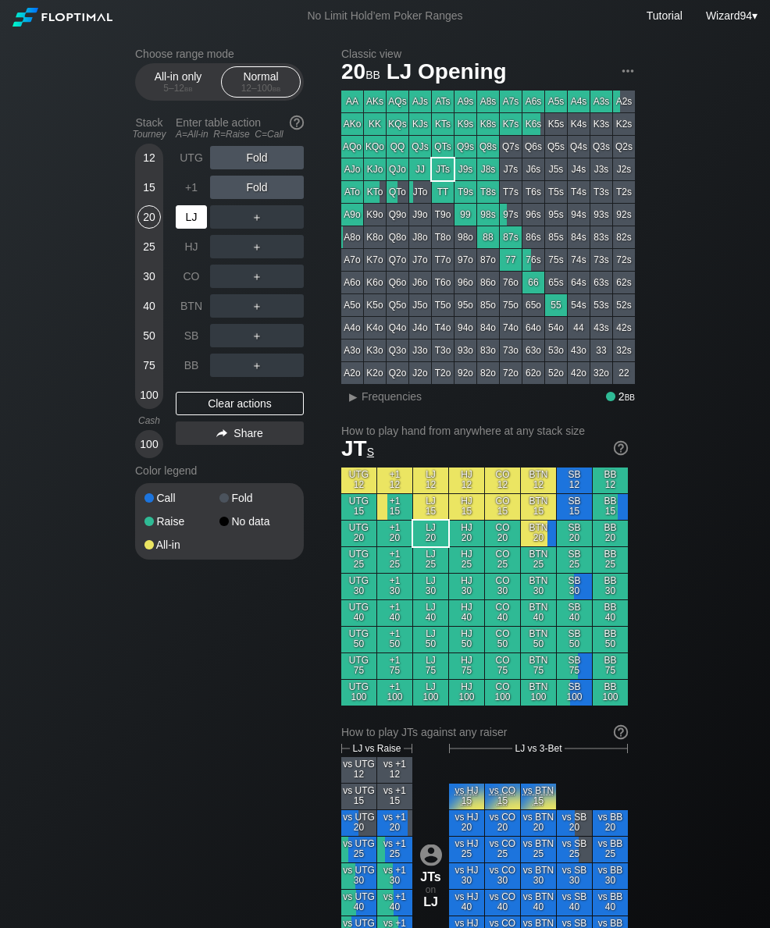
click at [192, 229] on div "LJ" at bounding box center [191, 216] width 31 height 23
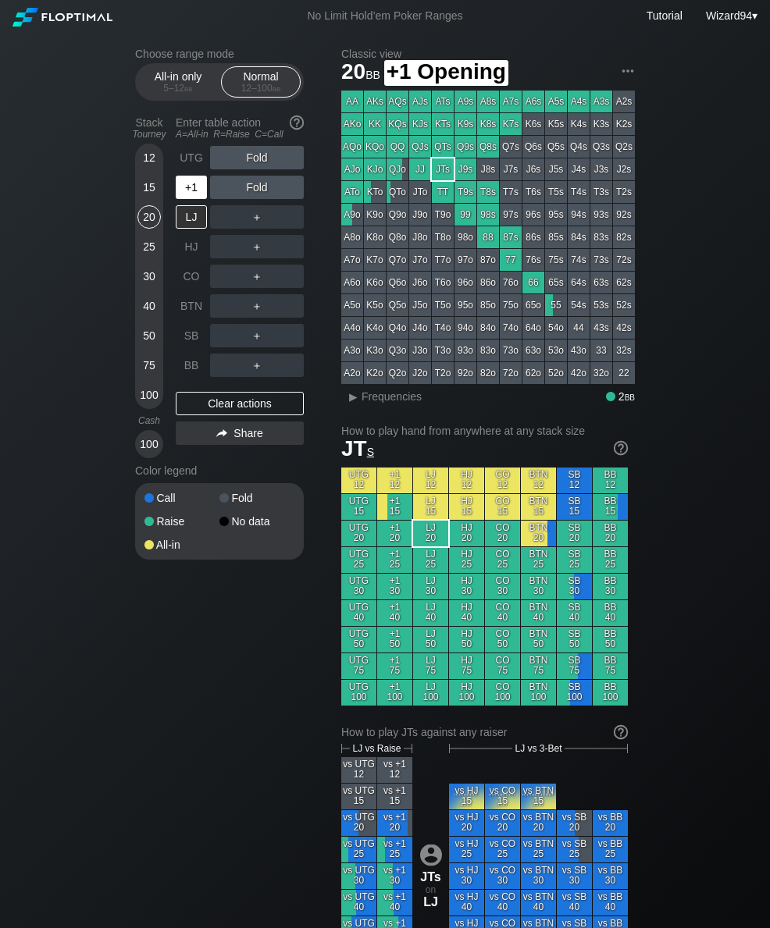
click at [183, 199] on div "+1" at bounding box center [191, 187] width 31 height 23
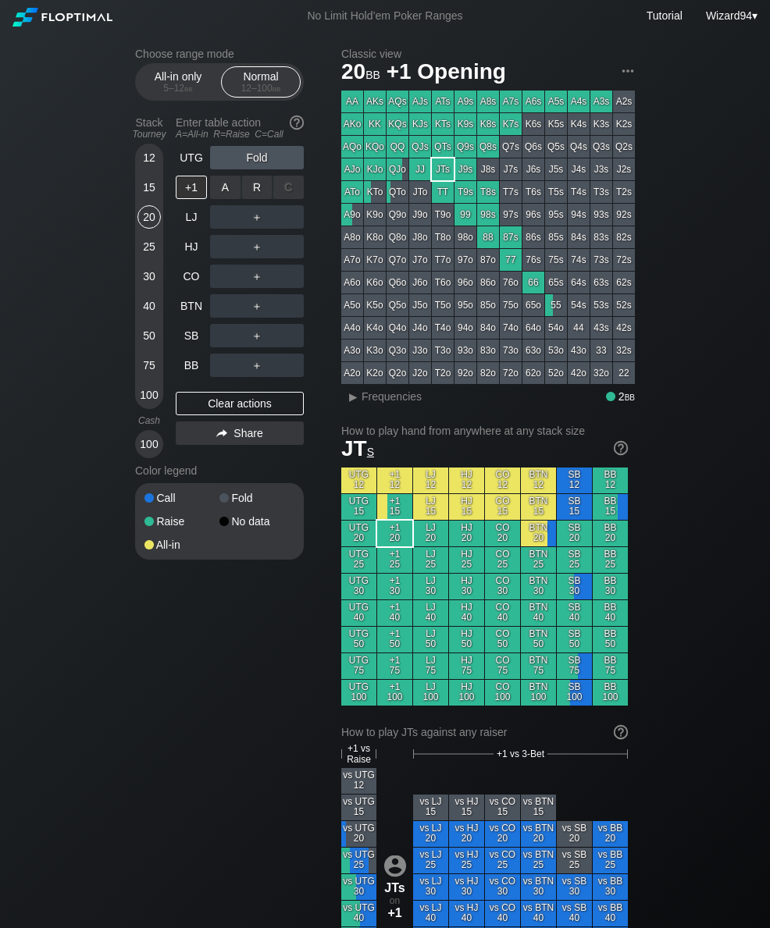
click at [262, 197] on div "R ✕" at bounding box center [257, 187] width 30 height 23
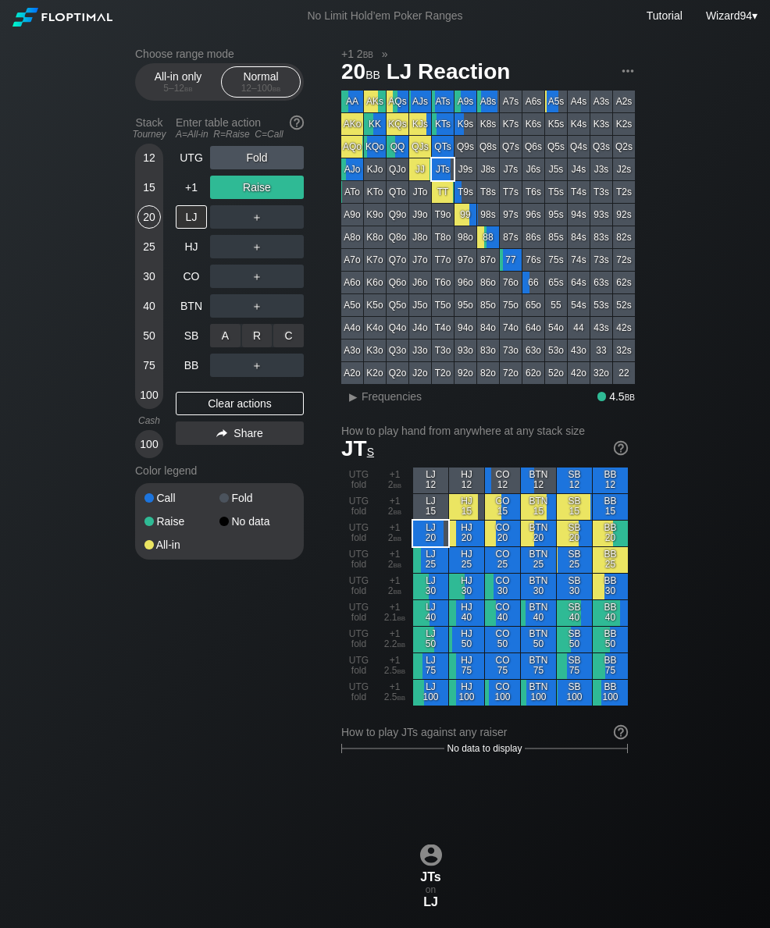
click at [214, 343] on div "A ✕" at bounding box center [225, 335] width 30 height 23
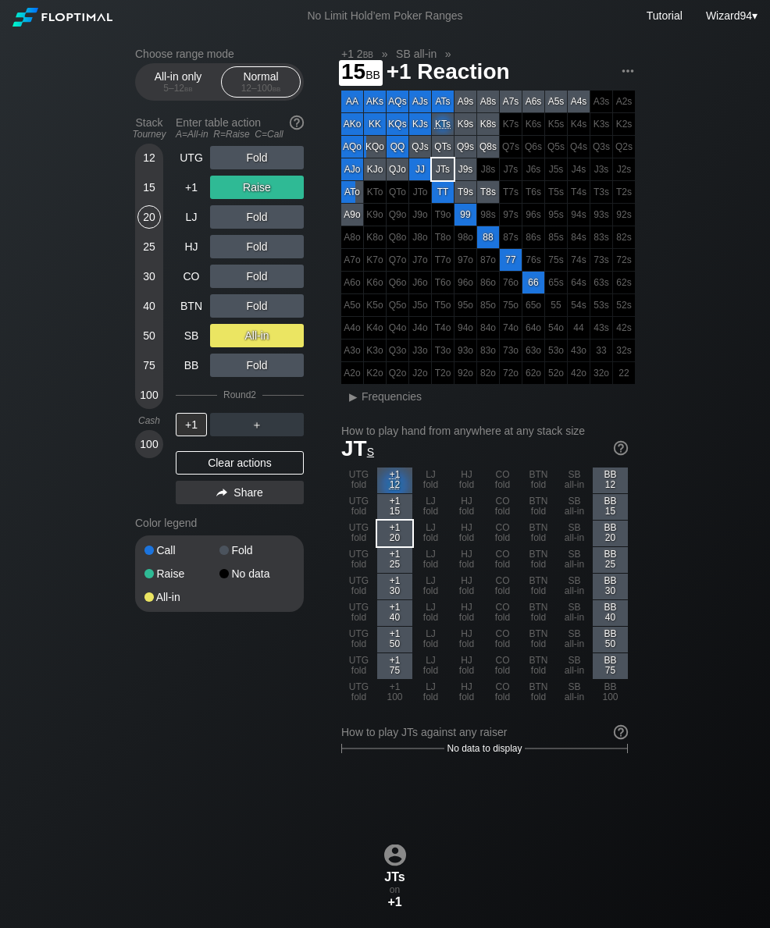
click at [142, 205] on div "15" at bounding box center [148, 191] width 23 height 30
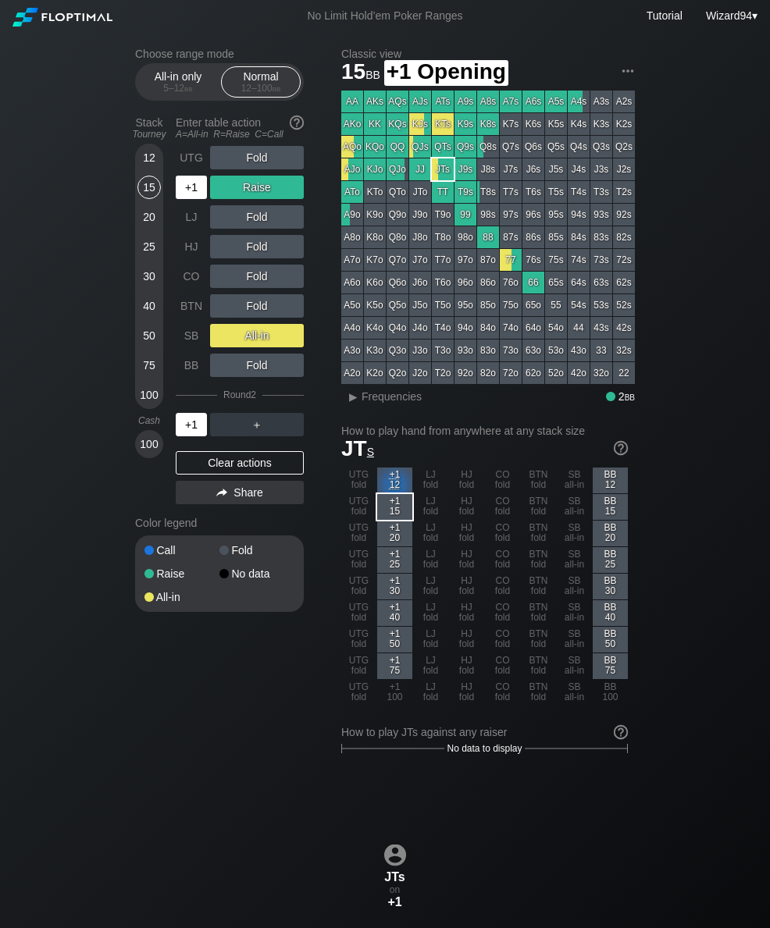
click at [201, 199] on div "+1" at bounding box center [191, 187] width 31 height 23
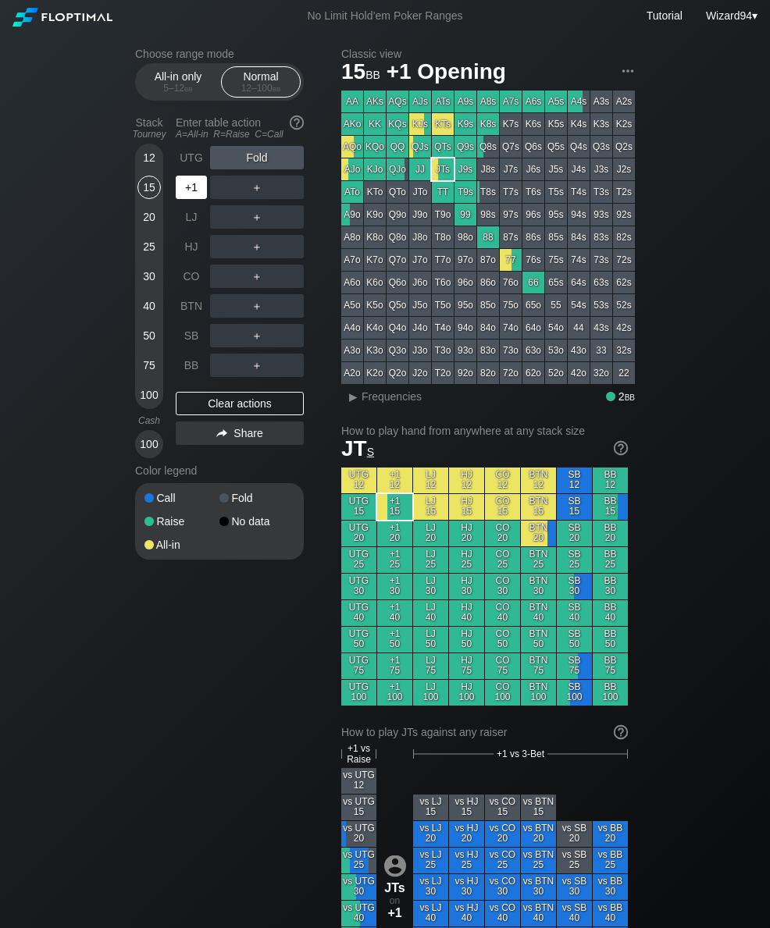
click at [192, 343] on div "SB" at bounding box center [191, 335] width 31 height 23
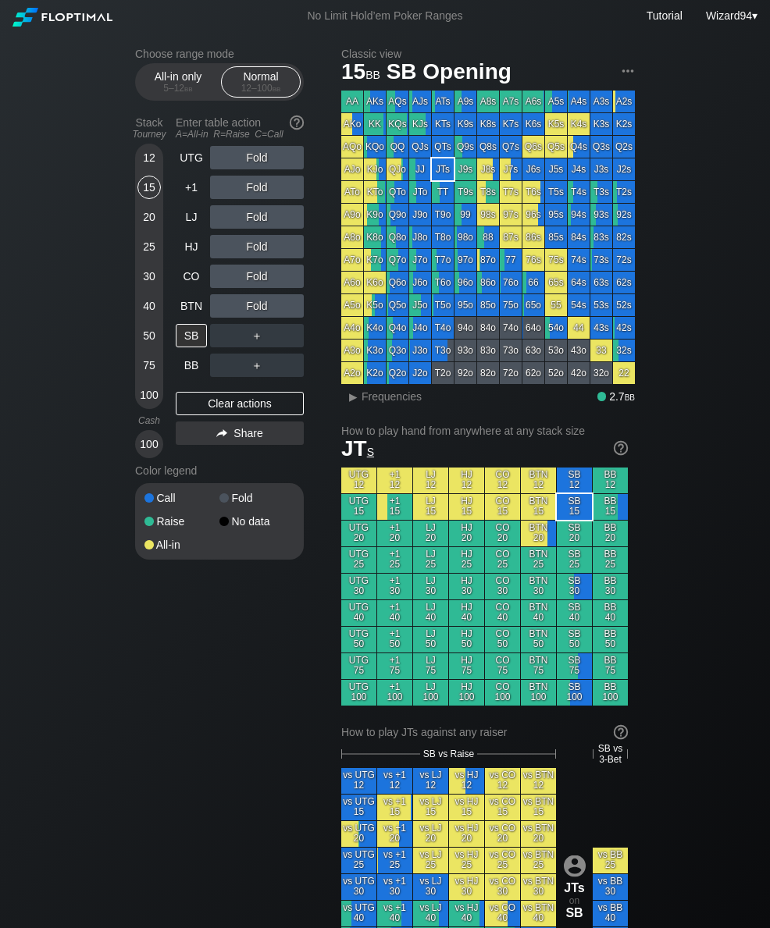
click at [169, 94] on div "5 – 12 bb" at bounding box center [178, 88] width 66 height 11
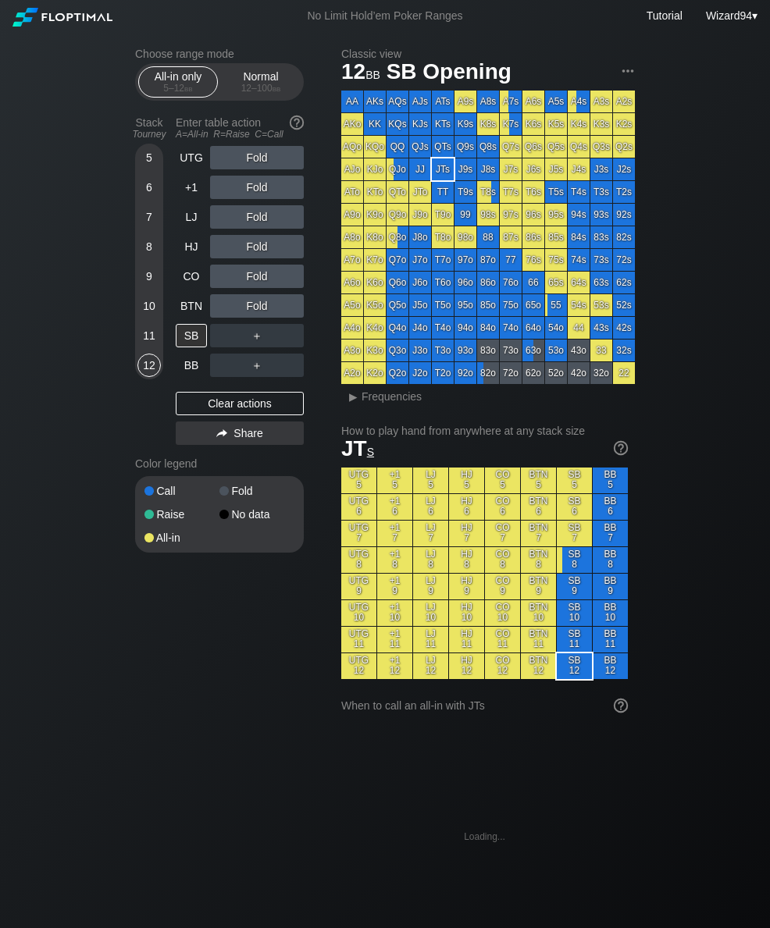
click at [148, 167] on div "5" at bounding box center [148, 157] width 23 height 23
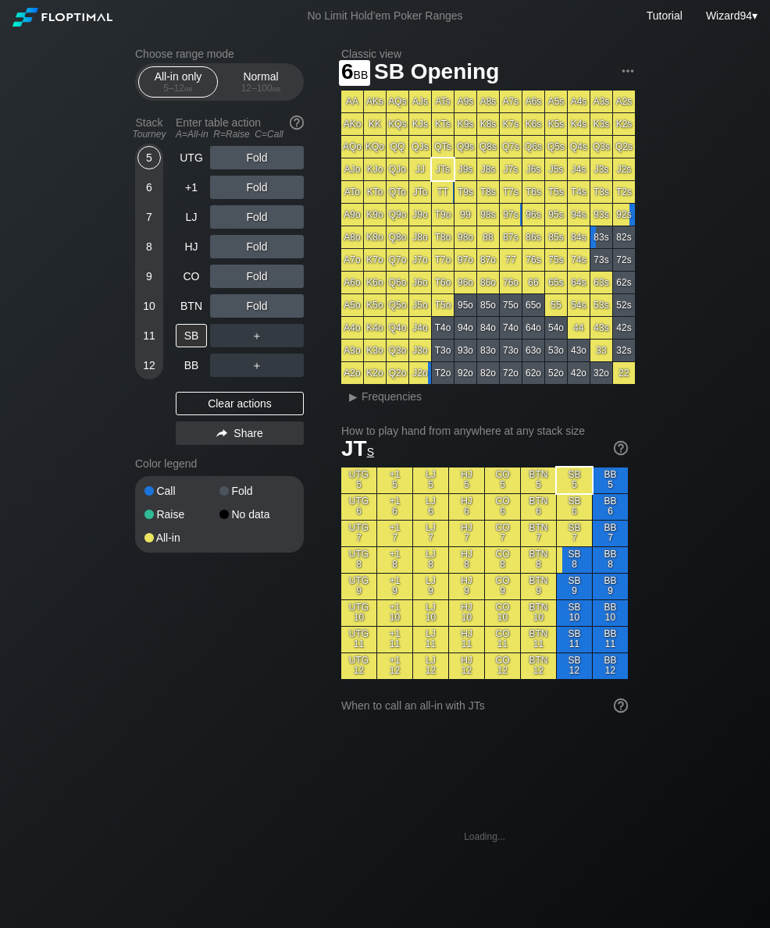
click at [148, 193] on div "6" at bounding box center [148, 187] width 23 height 23
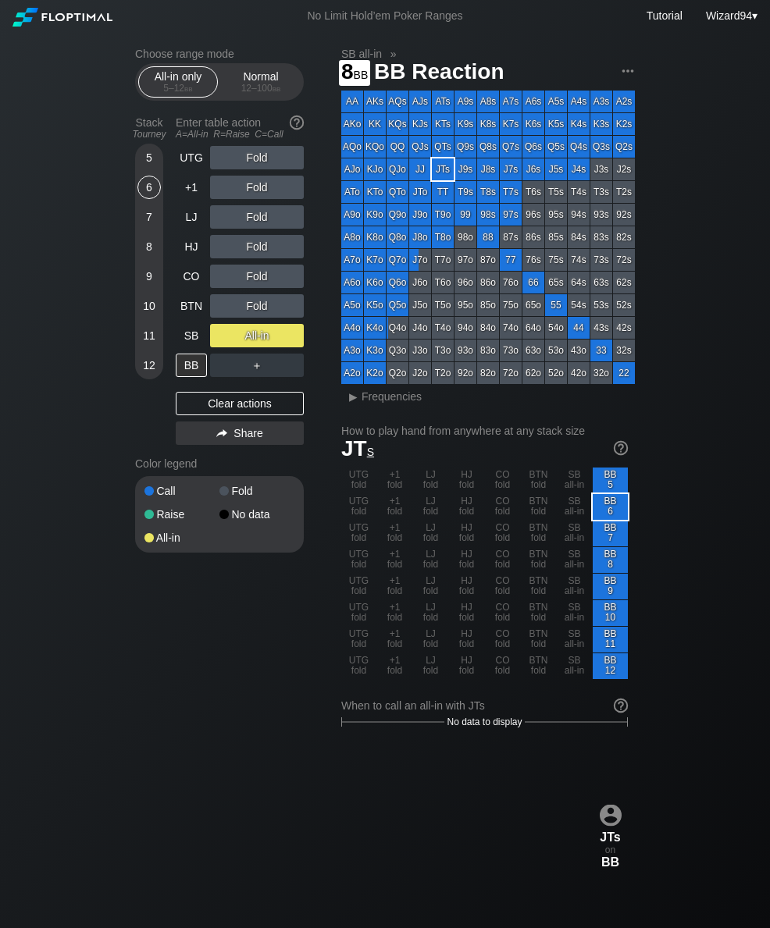
click at [145, 258] on div "8" at bounding box center [148, 246] width 23 height 23
click at [189, 189] on div "+1" at bounding box center [191, 187] width 31 height 23
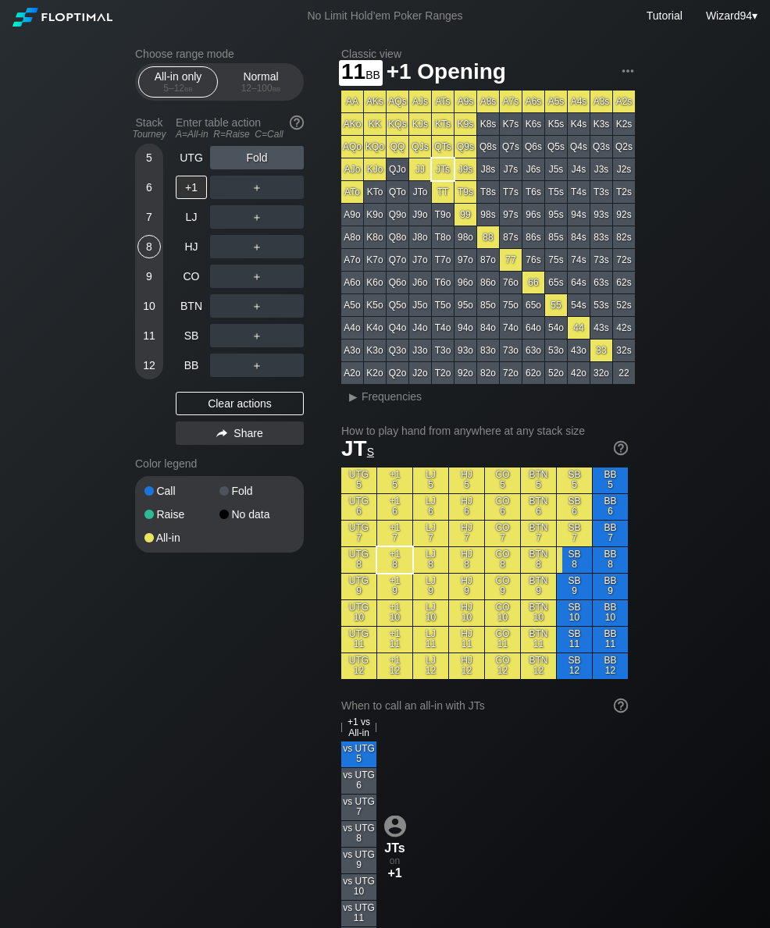
click at [152, 347] on div "11" at bounding box center [148, 335] width 23 height 23
click at [192, 257] on div "HJ" at bounding box center [191, 246] width 31 height 23
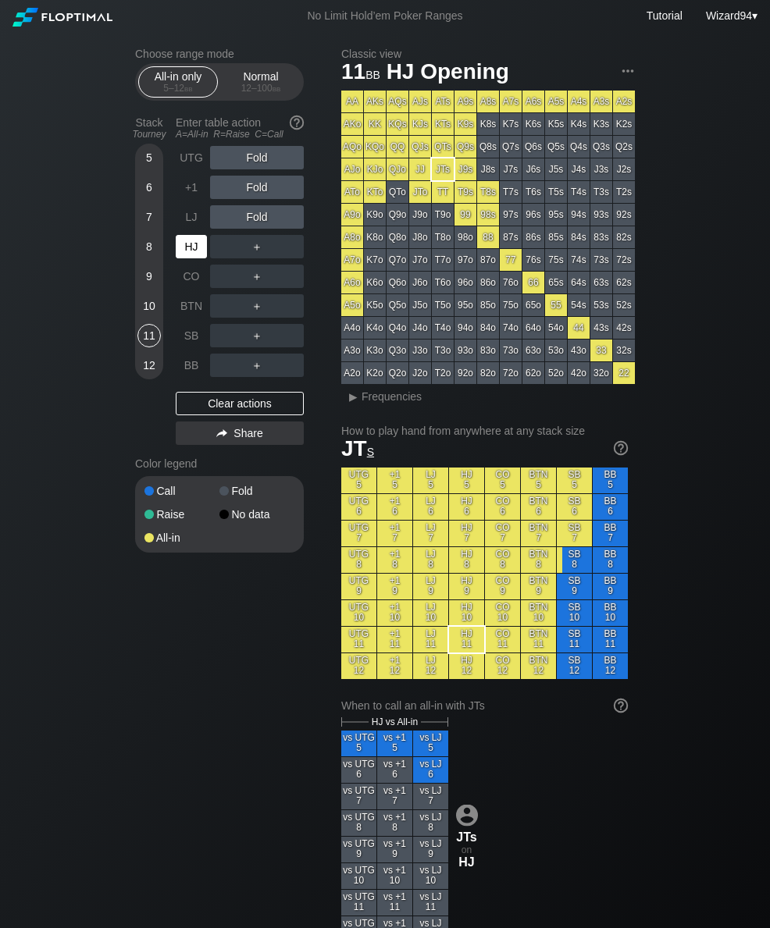
click at [176, 222] on div "LJ" at bounding box center [191, 216] width 31 height 23
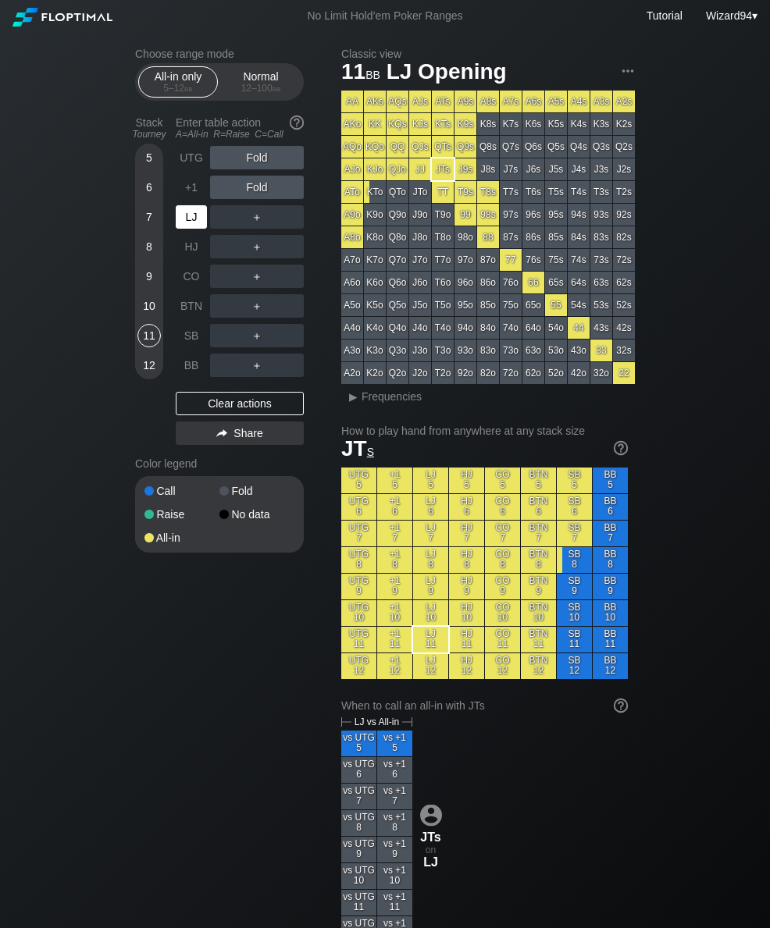
click at [187, 248] on div "HJ" at bounding box center [191, 246] width 31 height 23
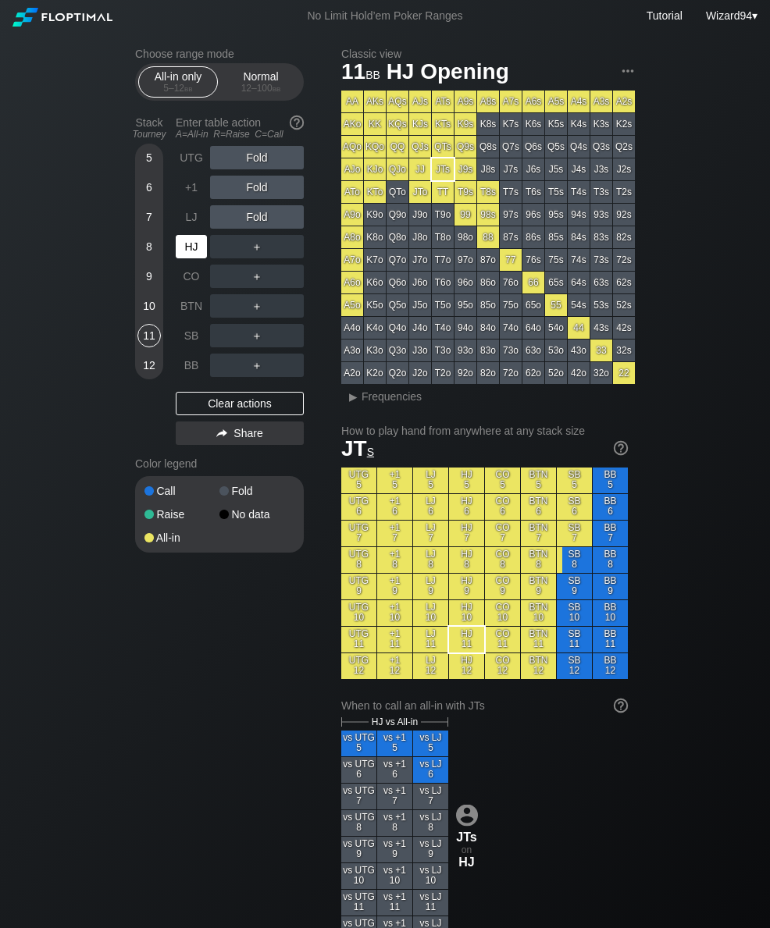
click at [269, 88] on div "12 – 100 bb" at bounding box center [261, 88] width 66 height 11
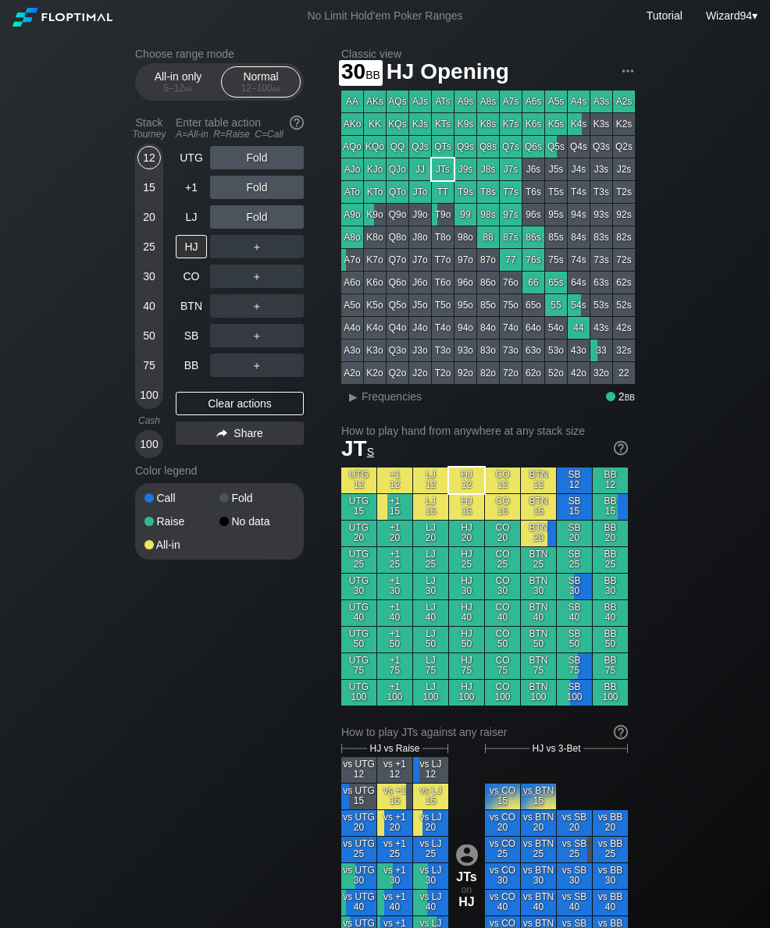
click at [148, 281] on div "30" at bounding box center [148, 276] width 23 height 23
click at [264, 243] on div "R ✕" at bounding box center [257, 246] width 30 height 23
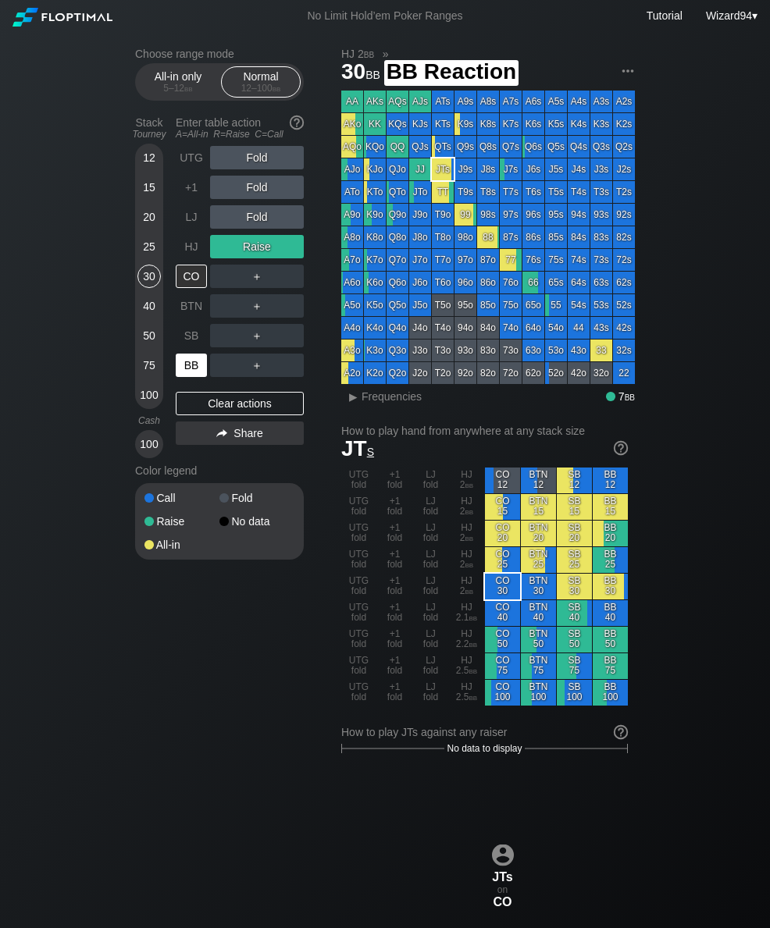
click at [180, 361] on div "BB" at bounding box center [191, 365] width 31 height 23
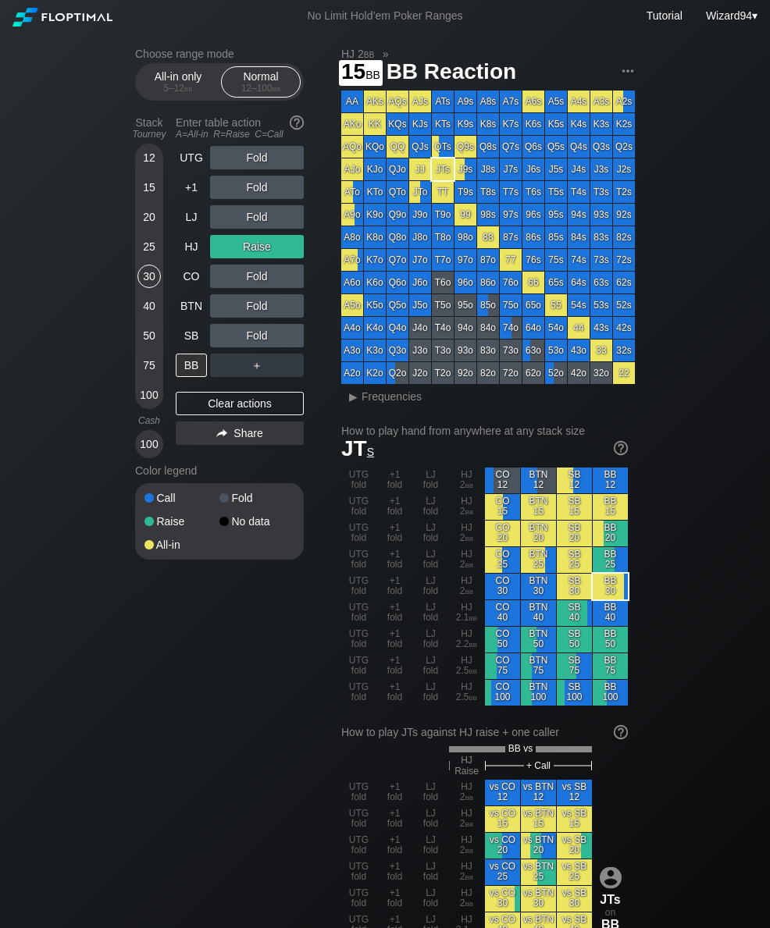
click at [140, 199] on div "15" at bounding box center [148, 187] width 23 height 23
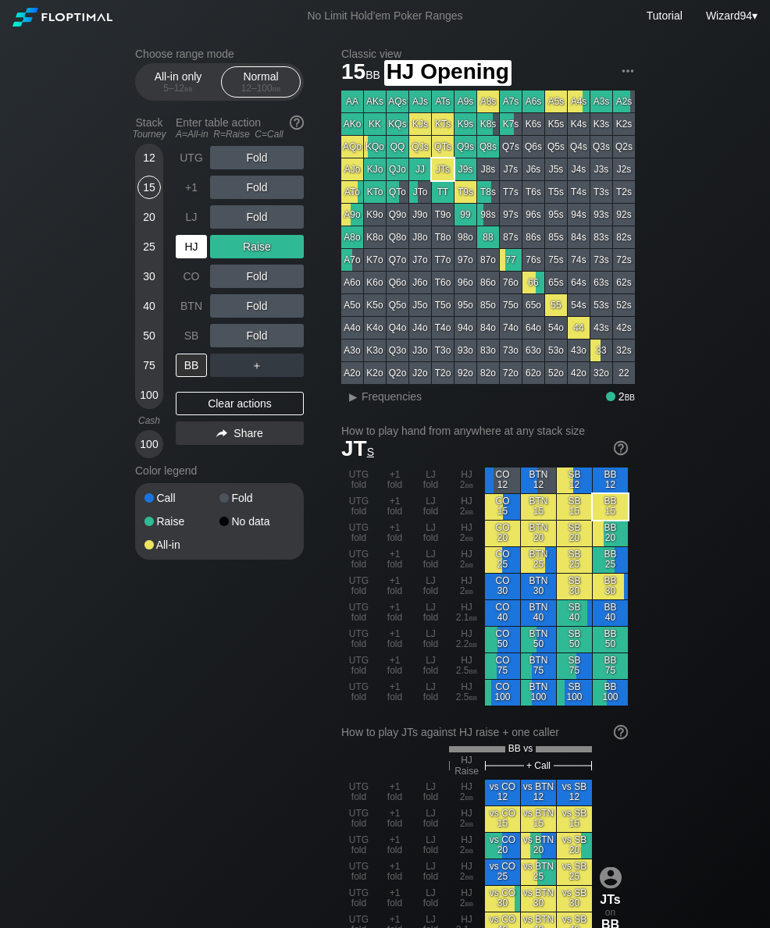
click at [186, 247] on div "HJ" at bounding box center [191, 246] width 31 height 23
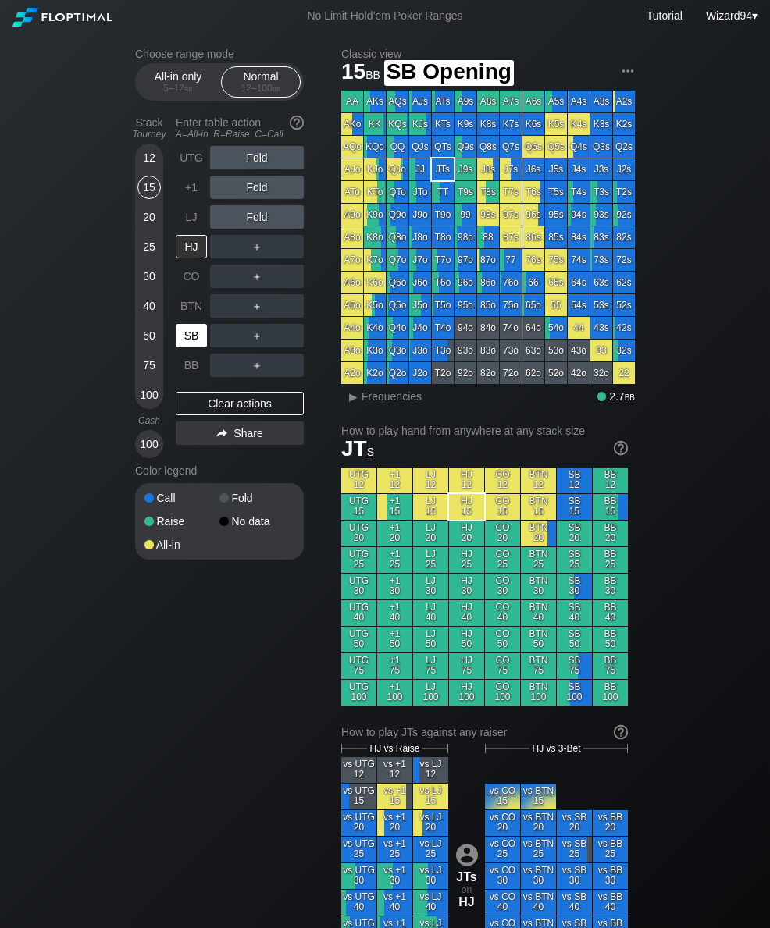
click at [198, 343] on div "SB" at bounding box center [191, 335] width 31 height 23
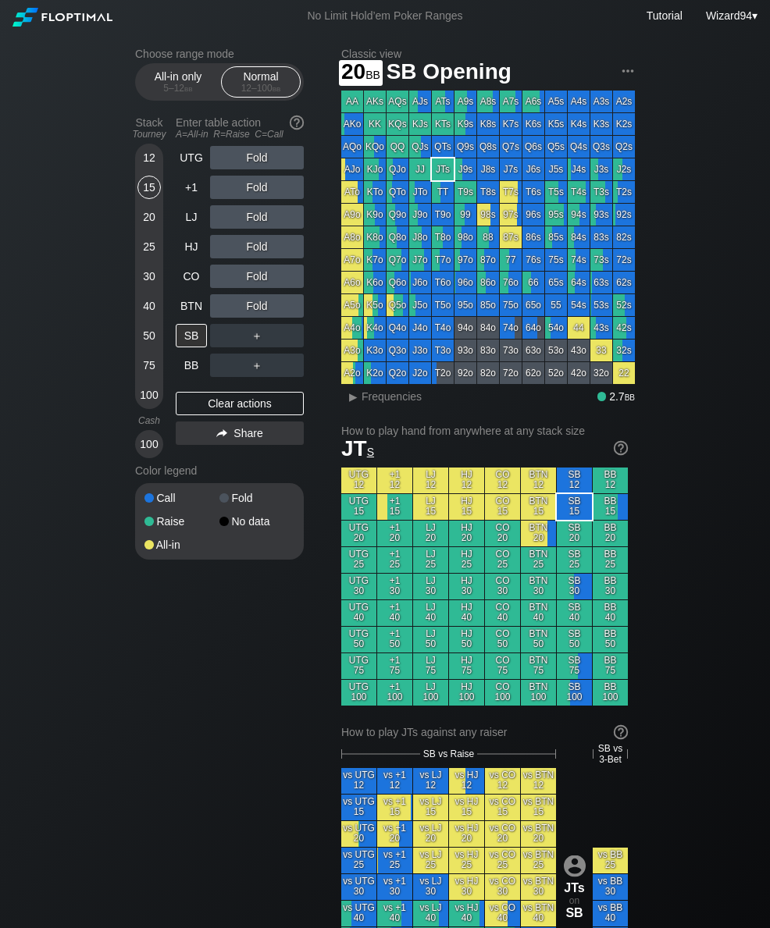
click at [147, 215] on div "20" at bounding box center [148, 216] width 23 height 23
click at [189, 286] on div "CO" at bounding box center [191, 276] width 31 height 23
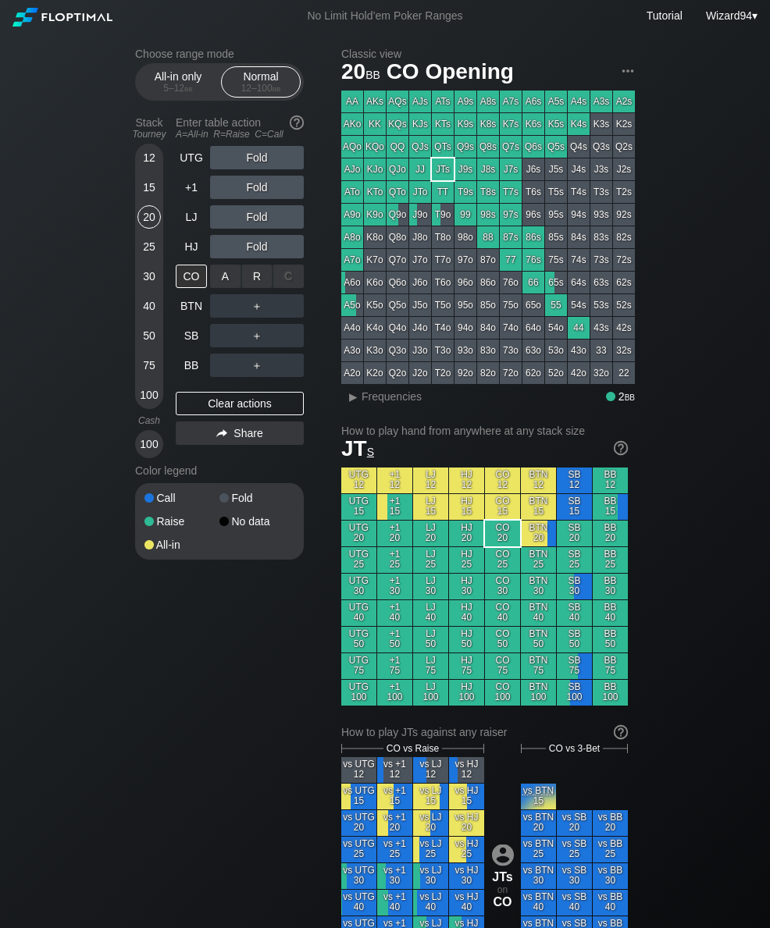
click at [252, 278] on div "R ✕" at bounding box center [257, 276] width 30 height 23
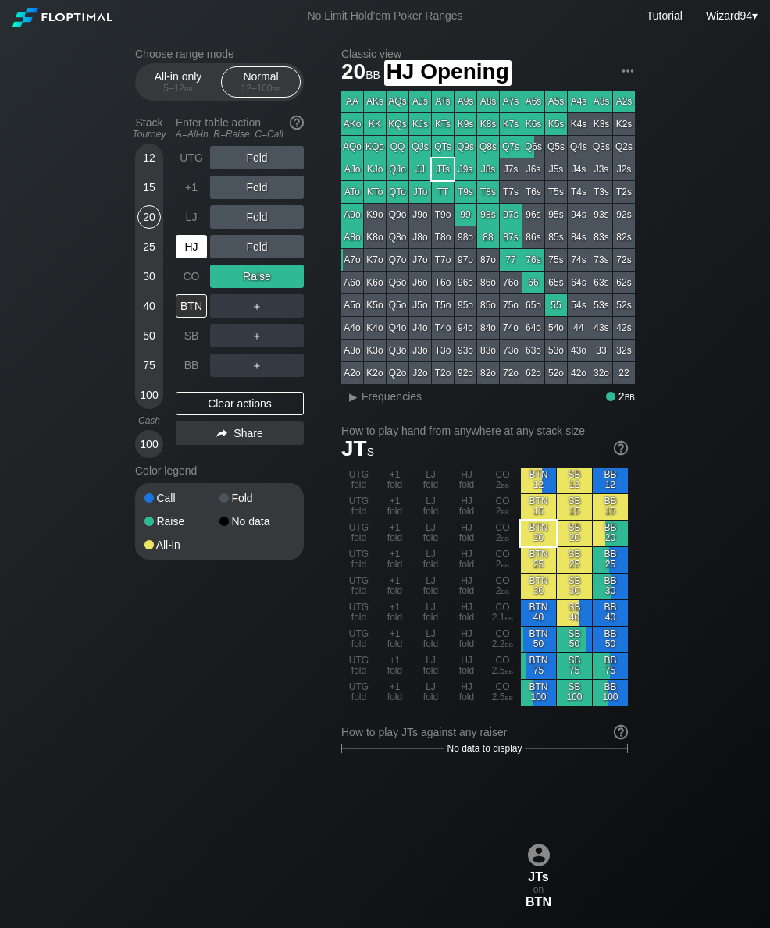
click at [189, 258] on div "HJ" at bounding box center [191, 246] width 31 height 23
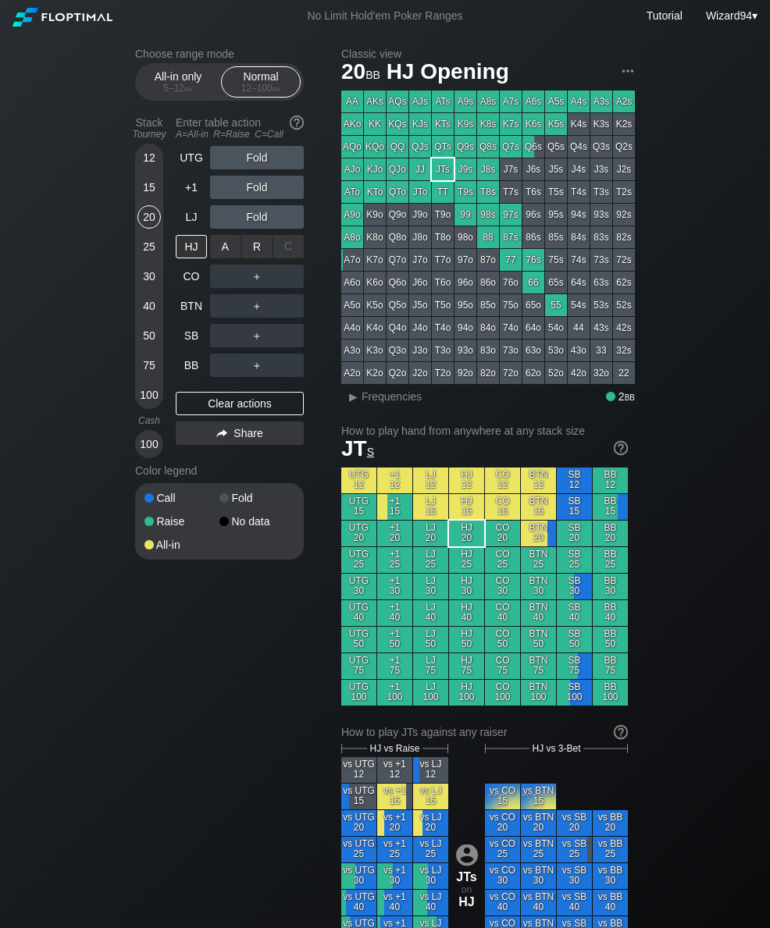
click at [258, 249] on div "R ✕" at bounding box center [257, 246] width 30 height 23
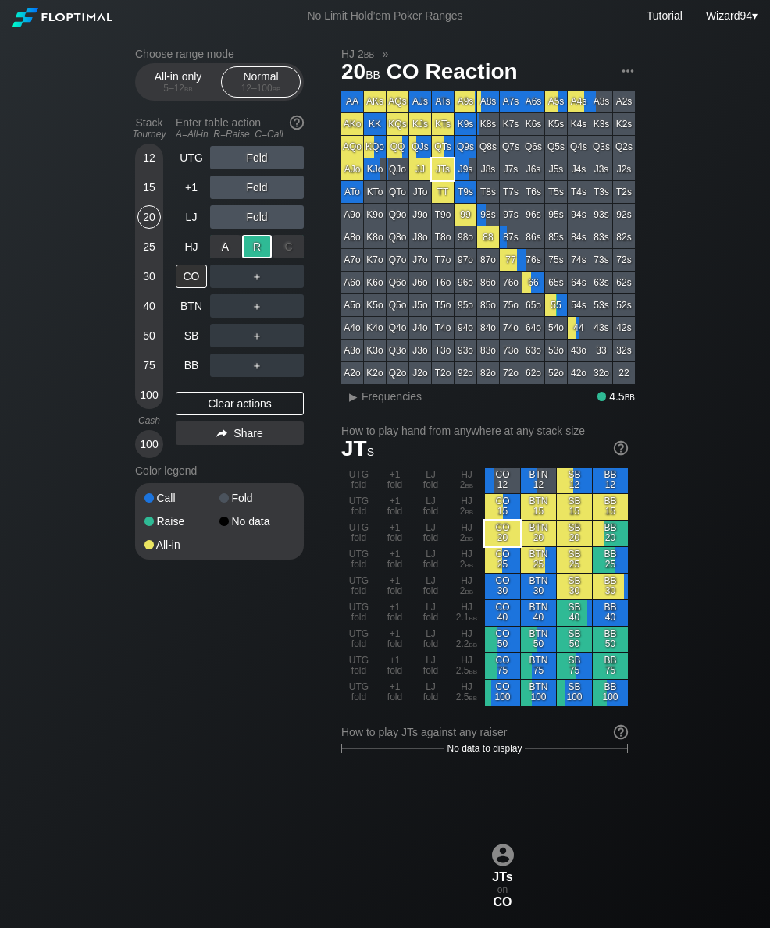
click at [190, 311] on div "BTN" at bounding box center [191, 305] width 31 height 23
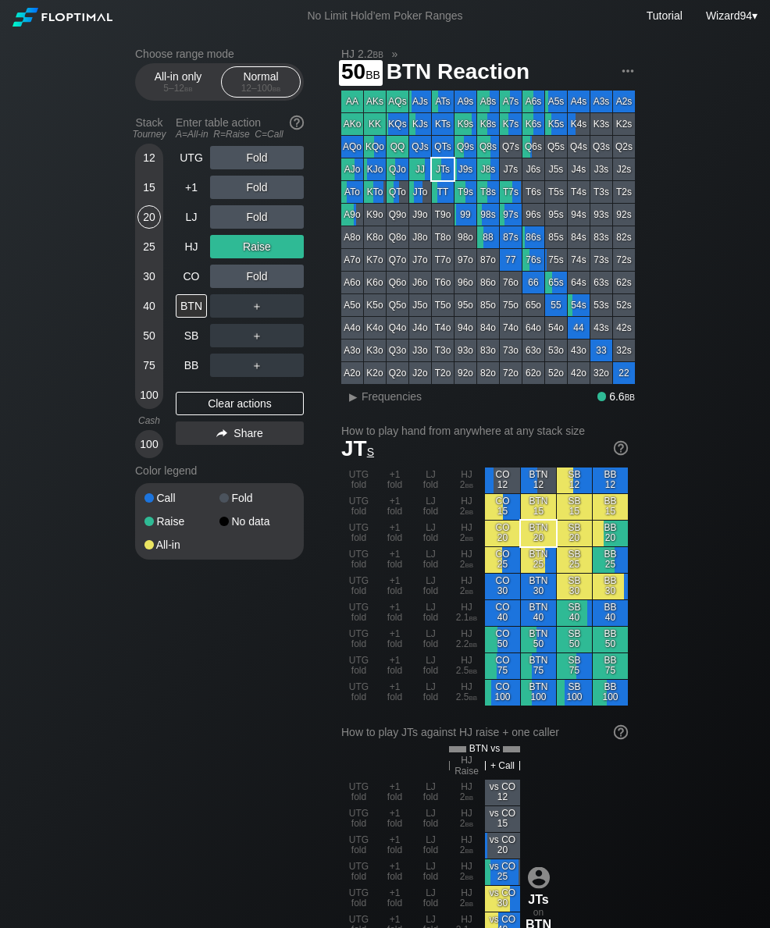
click at [148, 335] on div "50" at bounding box center [148, 335] width 23 height 23
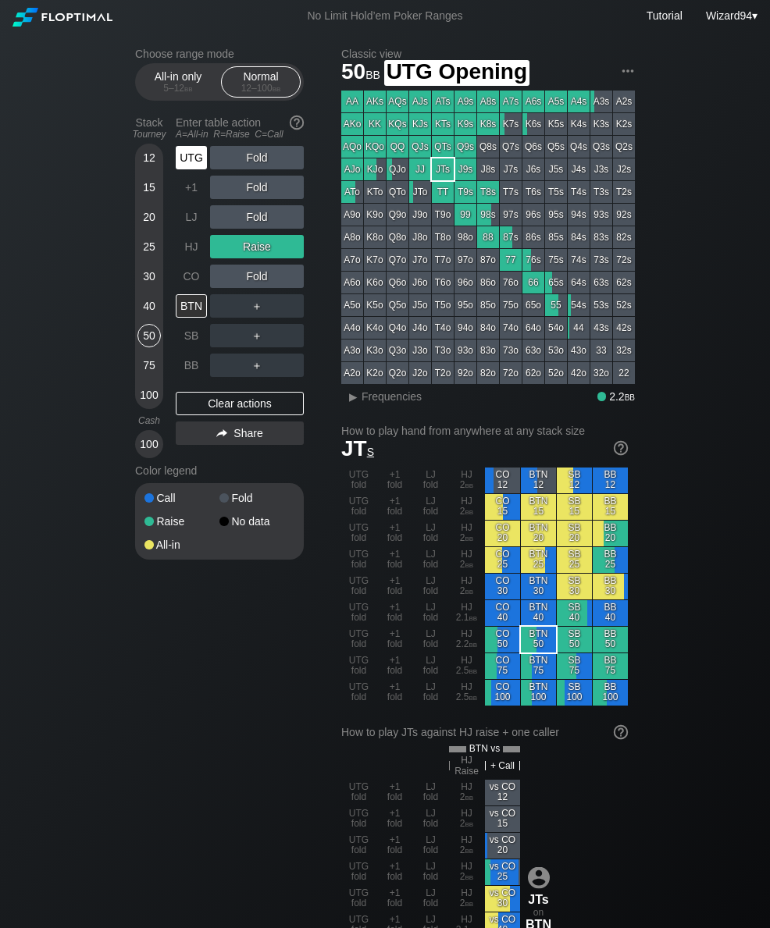
click at [193, 161] on div "UTG" at bounding box center [191, 157] width 31 height 23
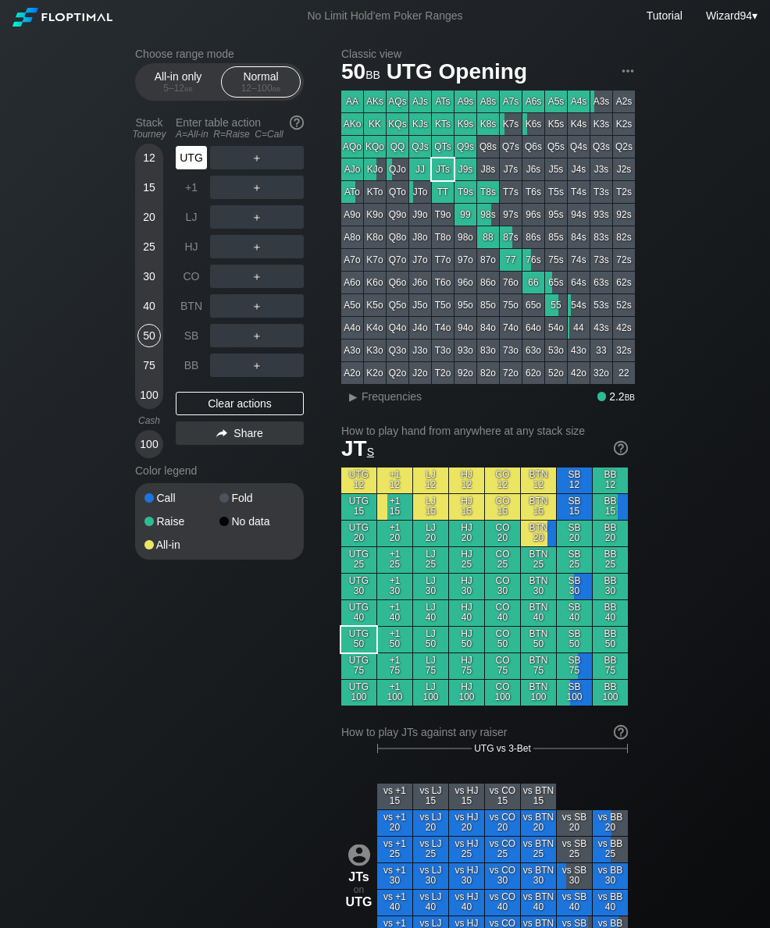
click at [192, 165] on div "UTG" at bounding box center [191, 157] width 31 height 23
click at [259, 163] on div "R ✕" at bounding box center [257, 157] width 30 height 23
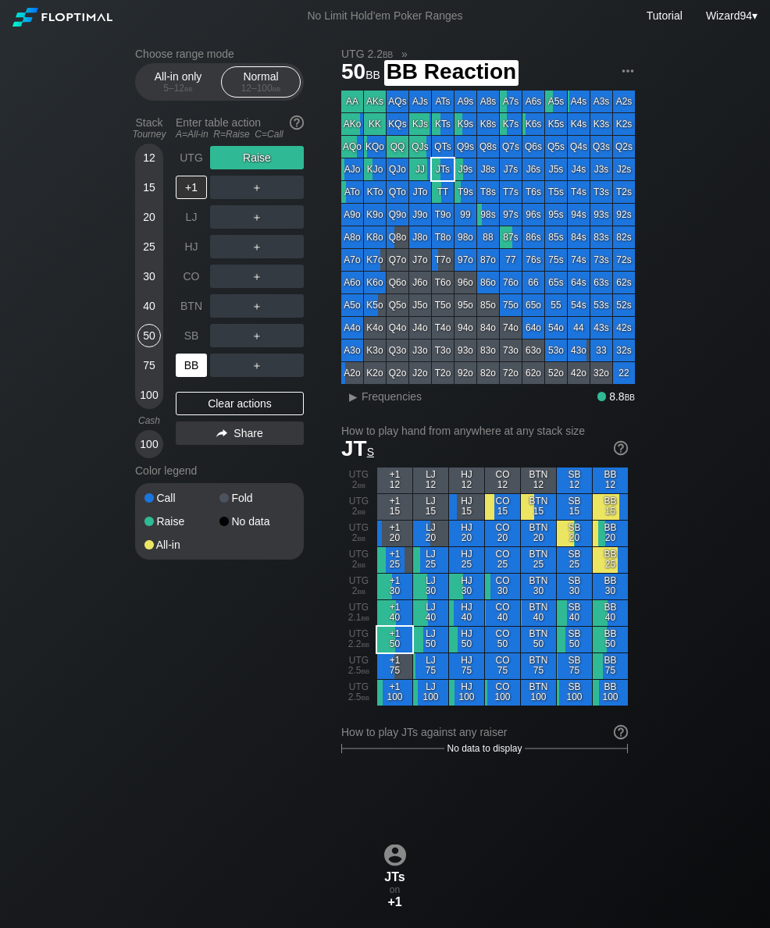
click at [196, 369] on div "BB" at bounding box center [191, 365] width 31 height 23
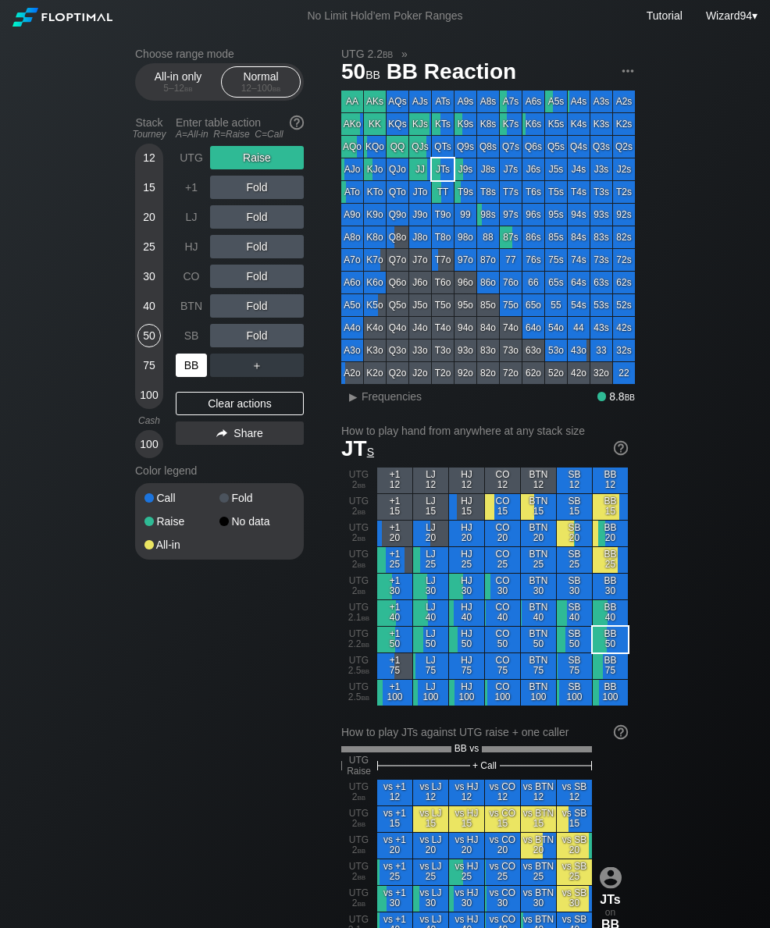
click at [141, 301] on div "40" at bounding box center [148, 309] width 23 height 30
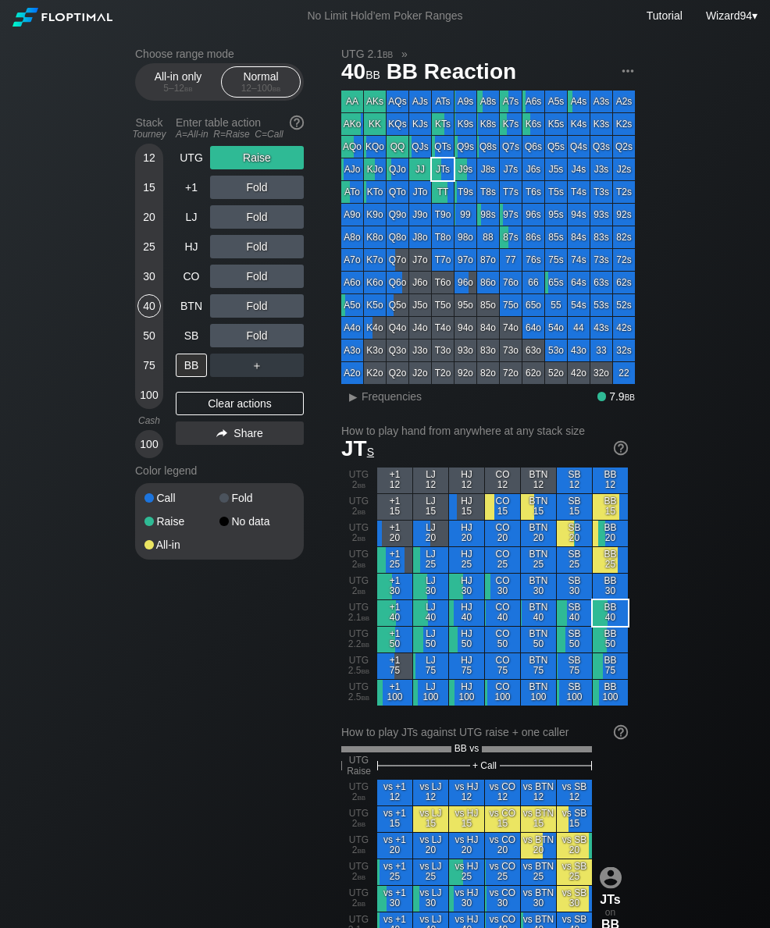
click at [196, 165] on div "UTG" at bounding box center [191, 157] width 31 height 23
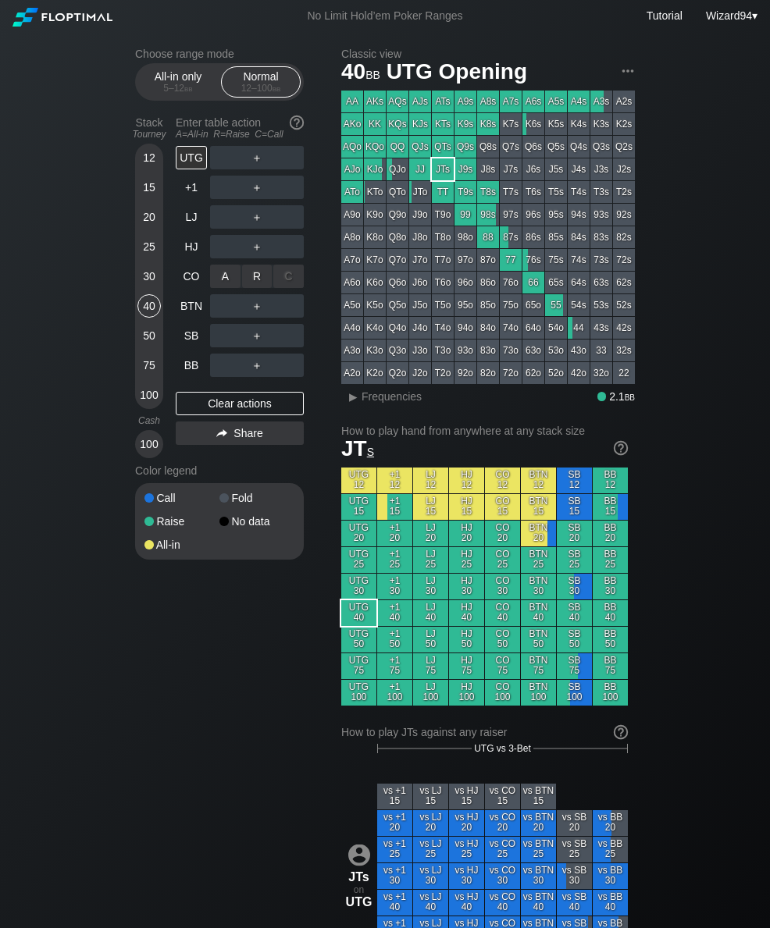
click at [253, 284] on div "R ✕" at bounding box center [257, 276] width 30 height 23
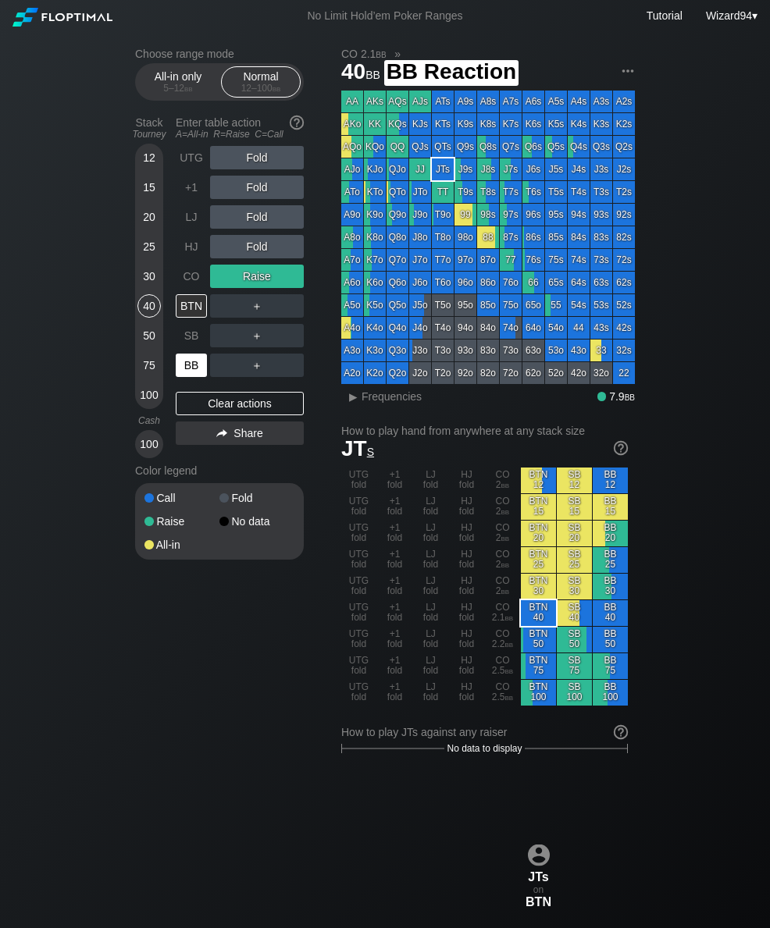
click at [182, 374] on div "BB" at bounding box center [191, 365] width 31 height 23
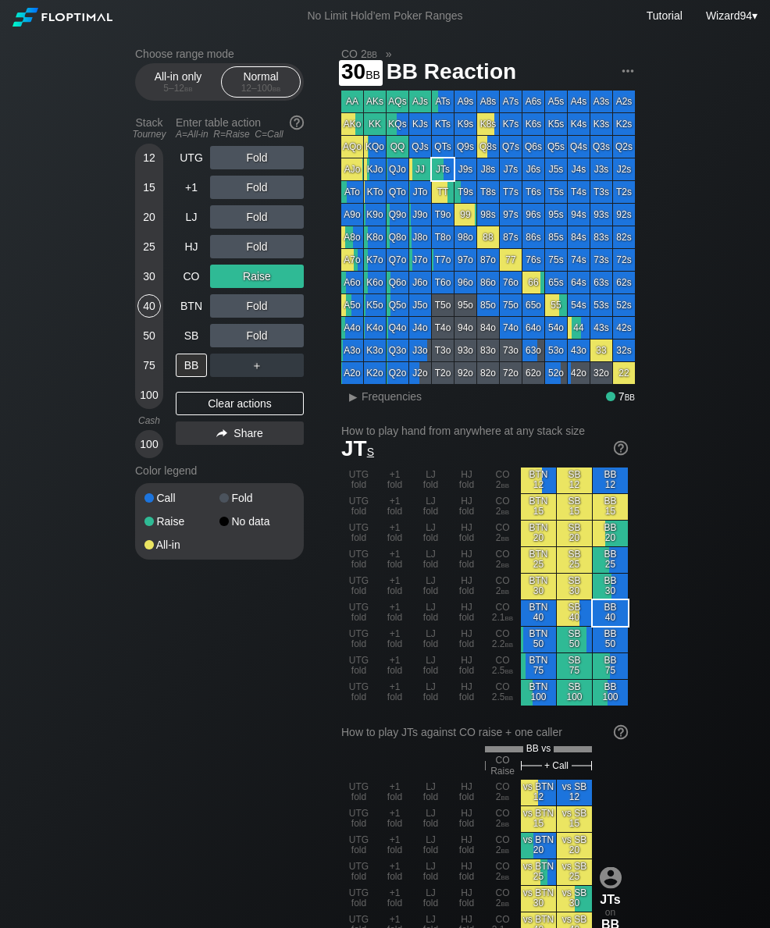
click at [156, 288] on div "30" at bounding box center [148, 276] width 23 height 23
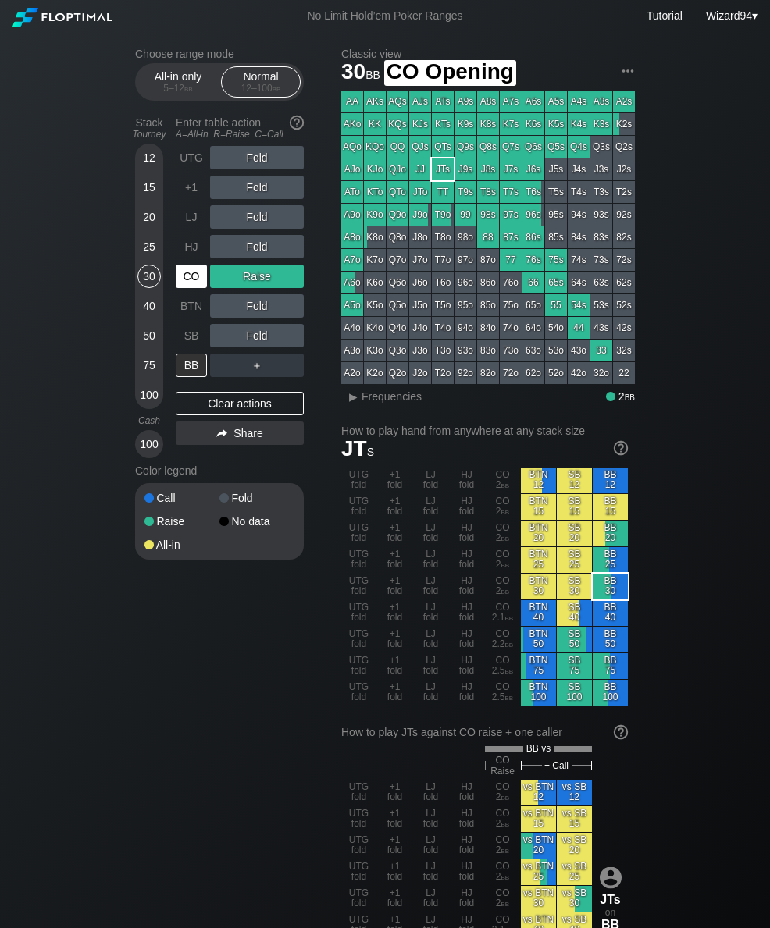
click at [201, 288] on div "CO" at bounding box center [191, 276] width 31 height 23
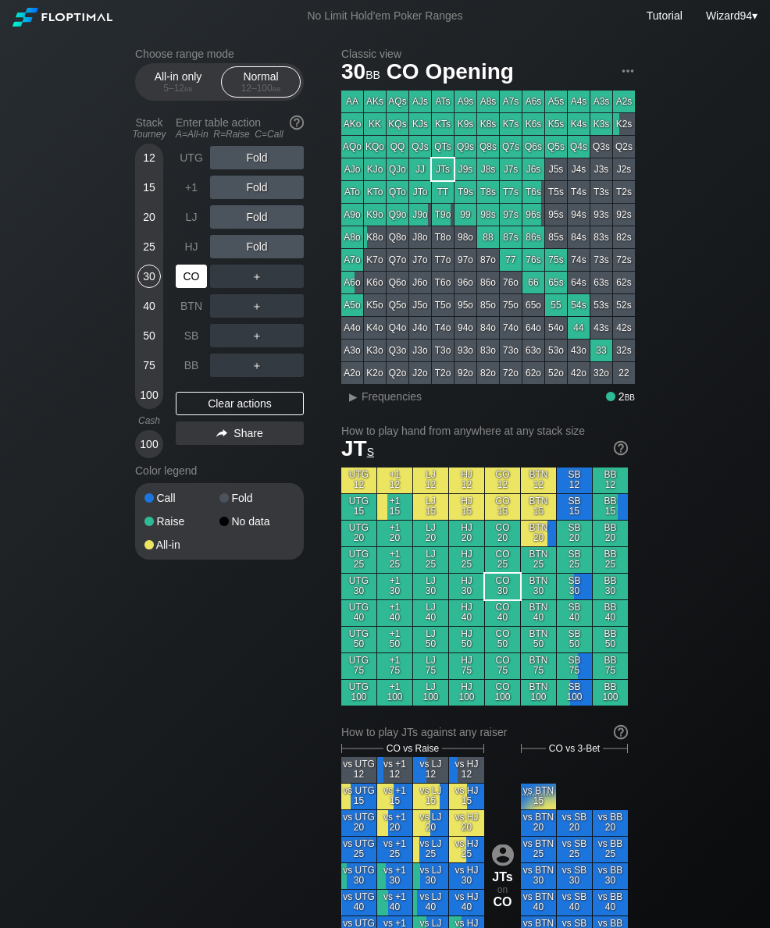
click at [198, 284] on div "CO" at bounding box center [191, 276] width 31 height 23
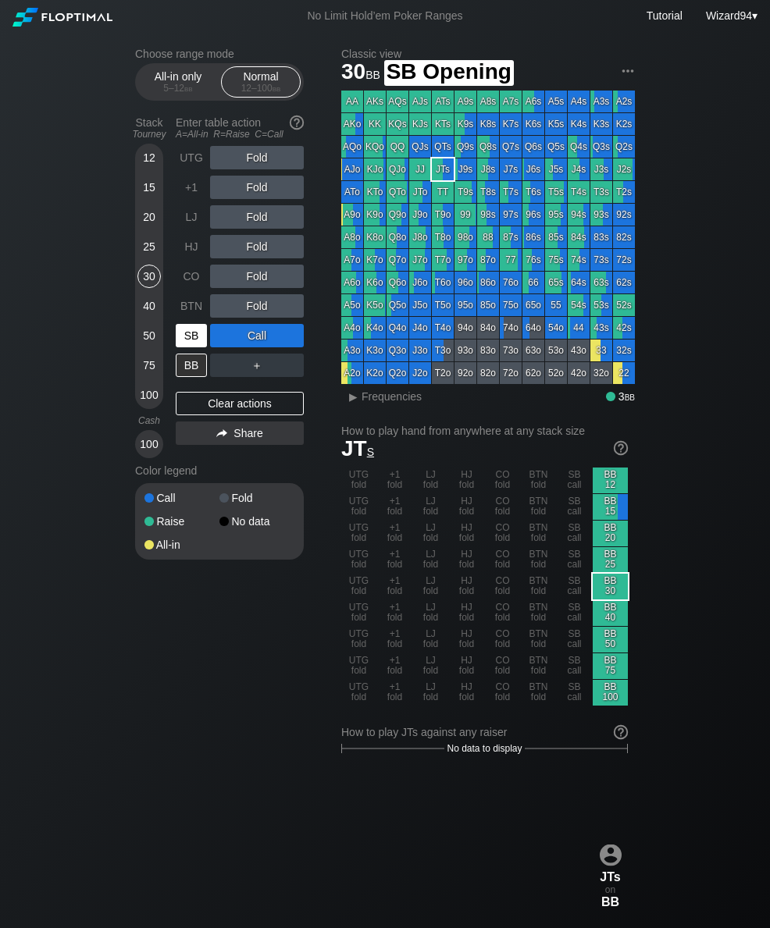
click at [193, 341] on div "SB" at bounding box center [191, 335] width 31 height 23
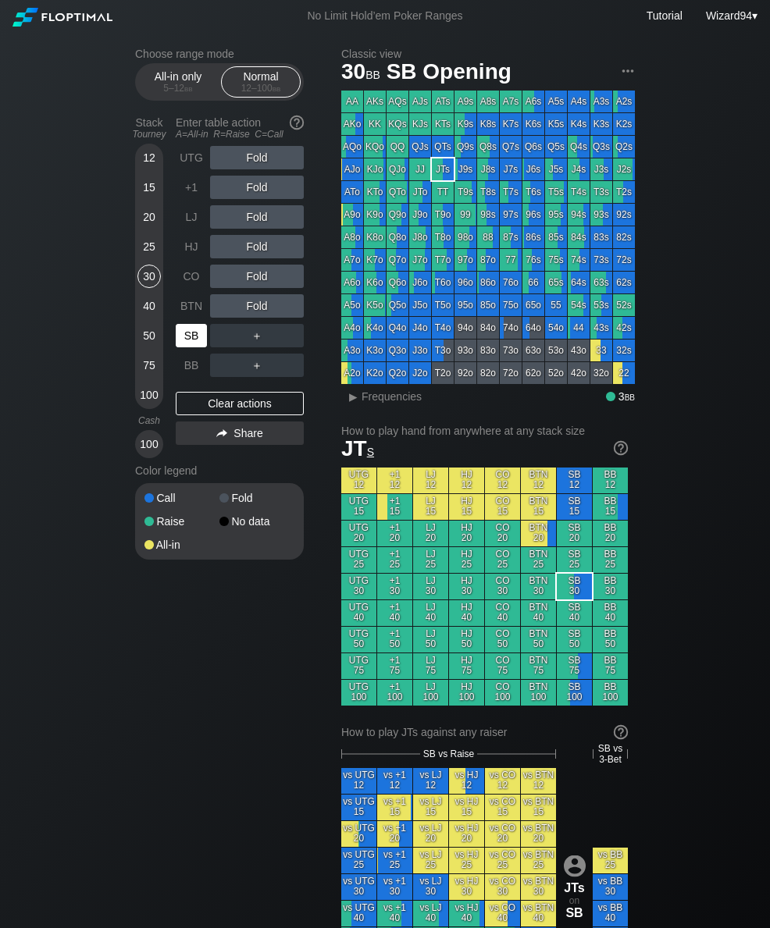
click at [193, 340] on div "SB" at bounding box center [191, 335] width 31 height 23
click at [189, 340] on div "SB" at bounding box center [191, 335] width 31 height 23
click at [296, 334] on div "C ✕" at bounding box center [288, 335] width 30 height 23
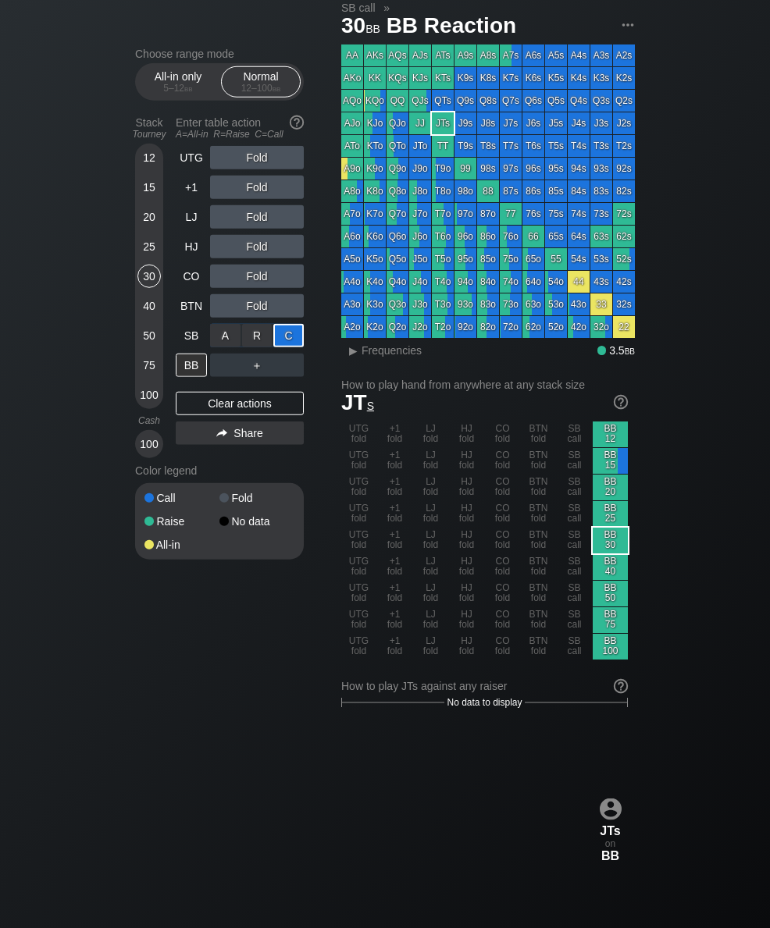
scroll to position [51, 0]
